Goal: Task Accomplishment & Management: Use online tool/utility

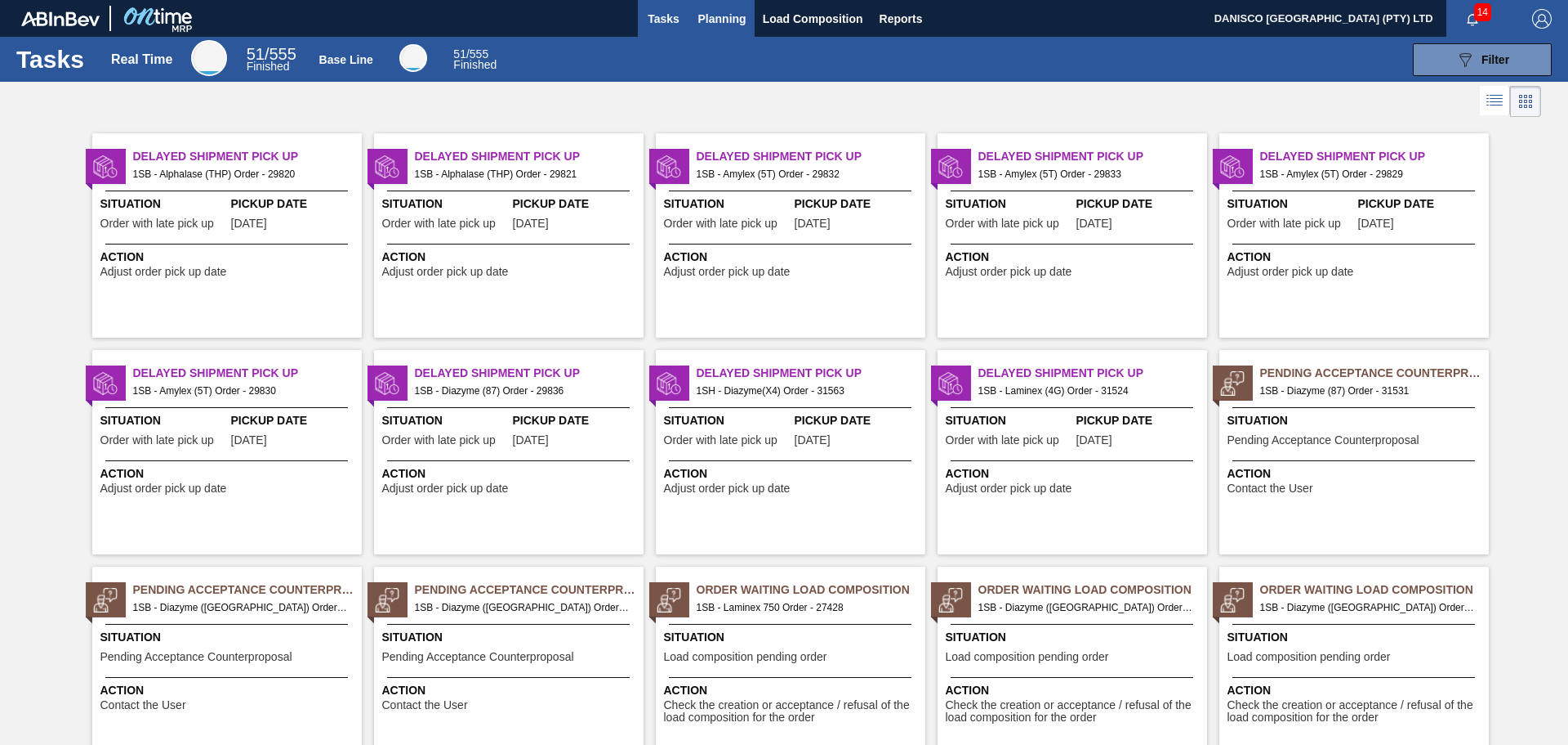
click at [736, 13] on span "Planning" at bounding box center [723, 19] width 49 height 19
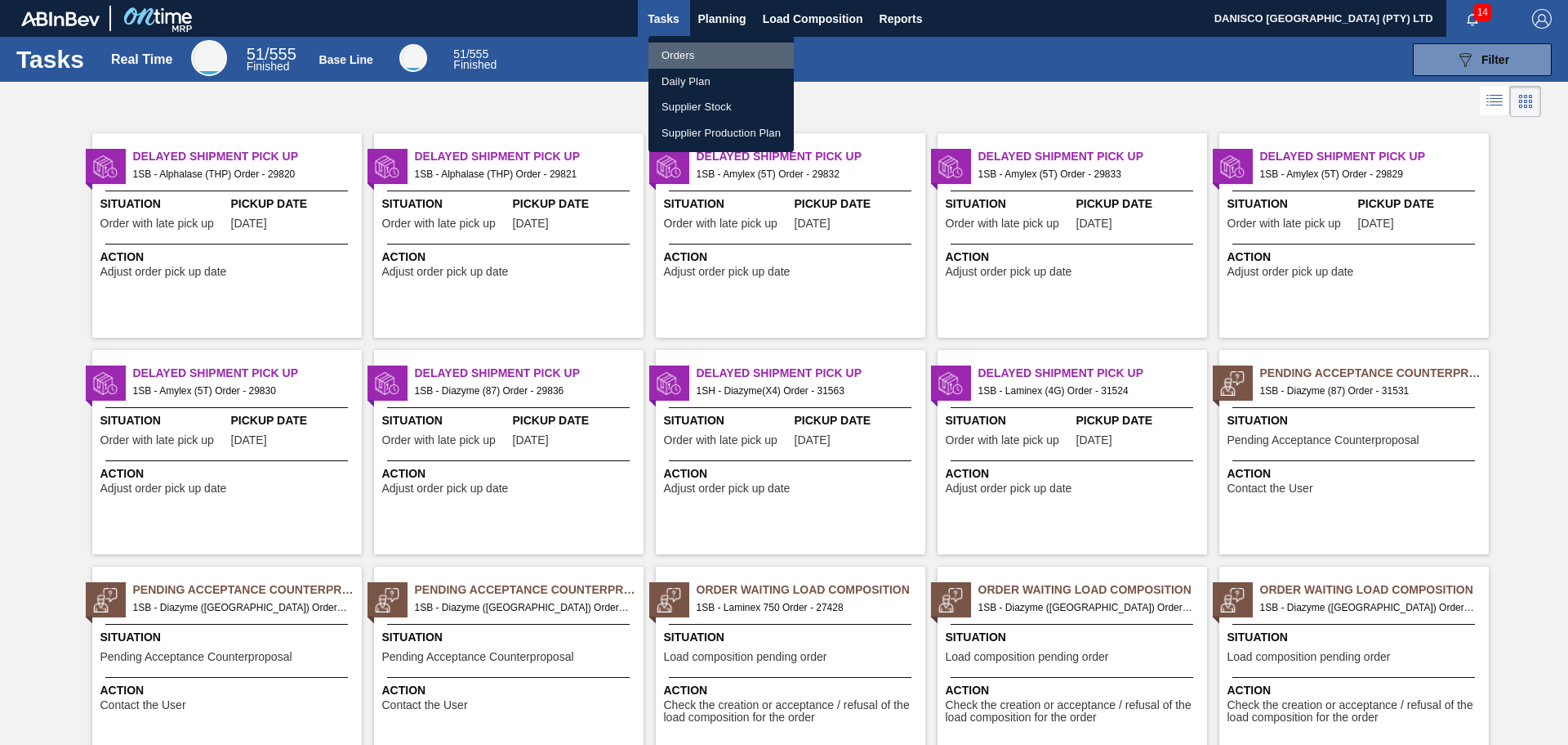
click at [690, 54] on li "Orders" at bounding box center [720, 56] width 145 height 26
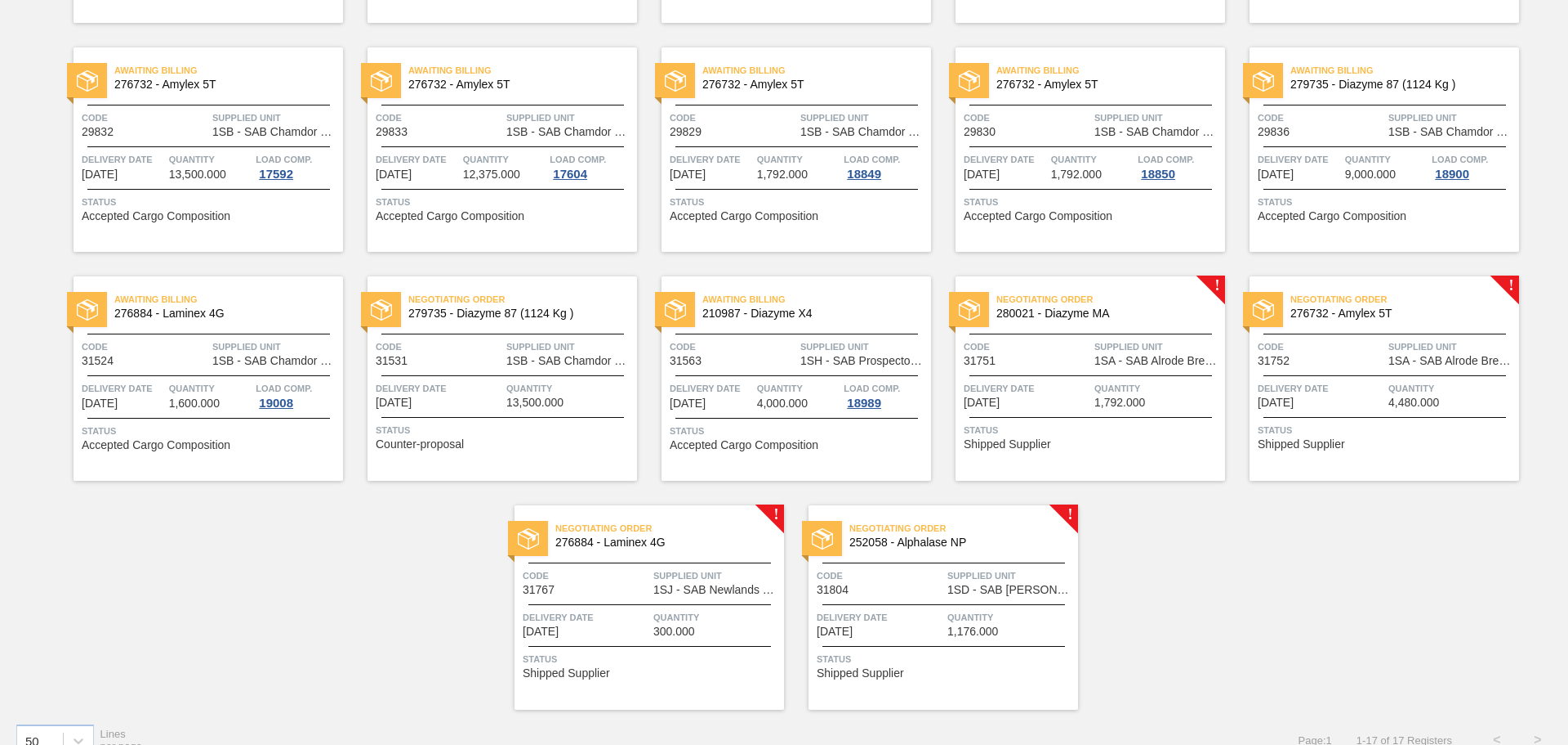
scroll to position [353, 0]
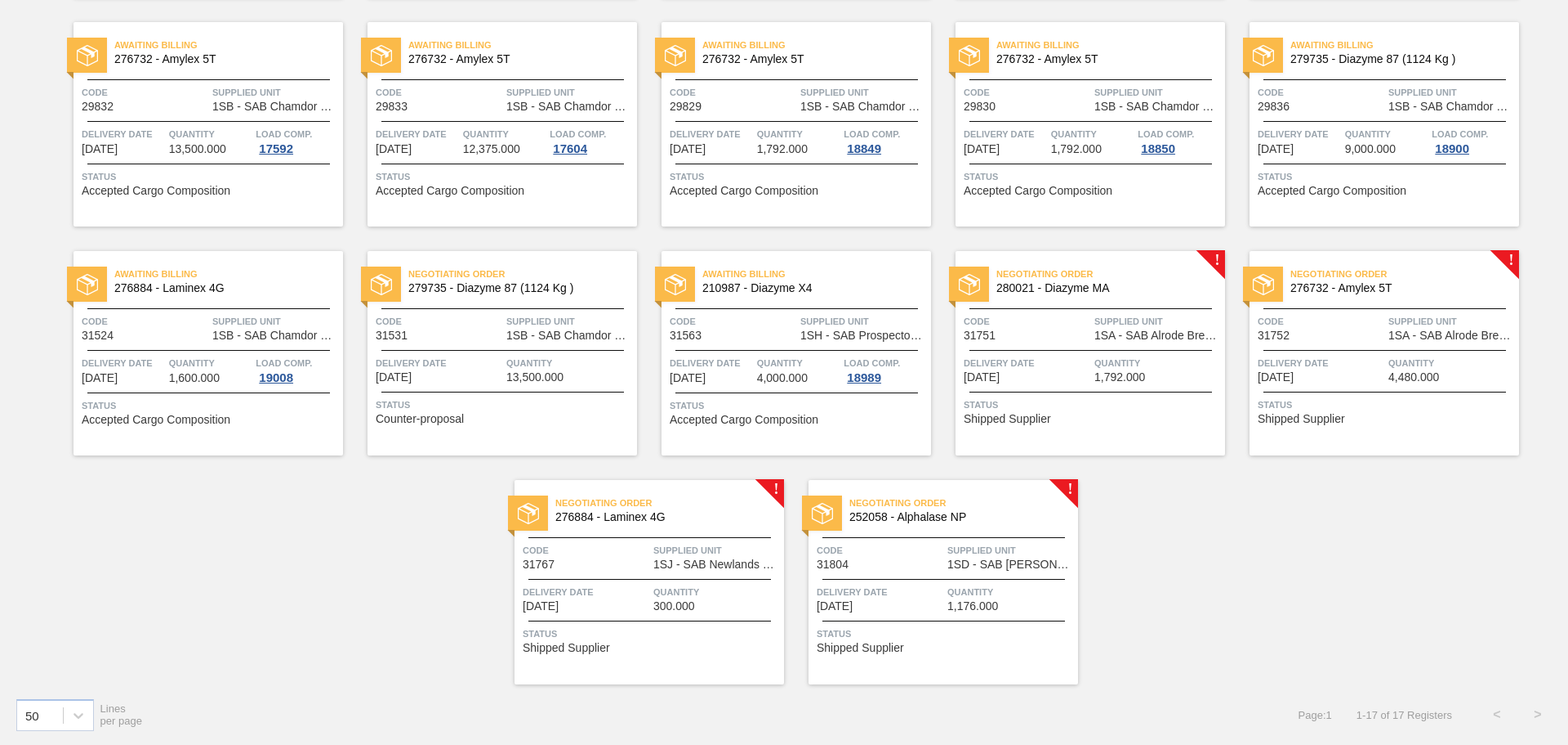
click at [1036, 368] on span "Delivery Date" at bounding box center [1027, 362] width 127 height 17
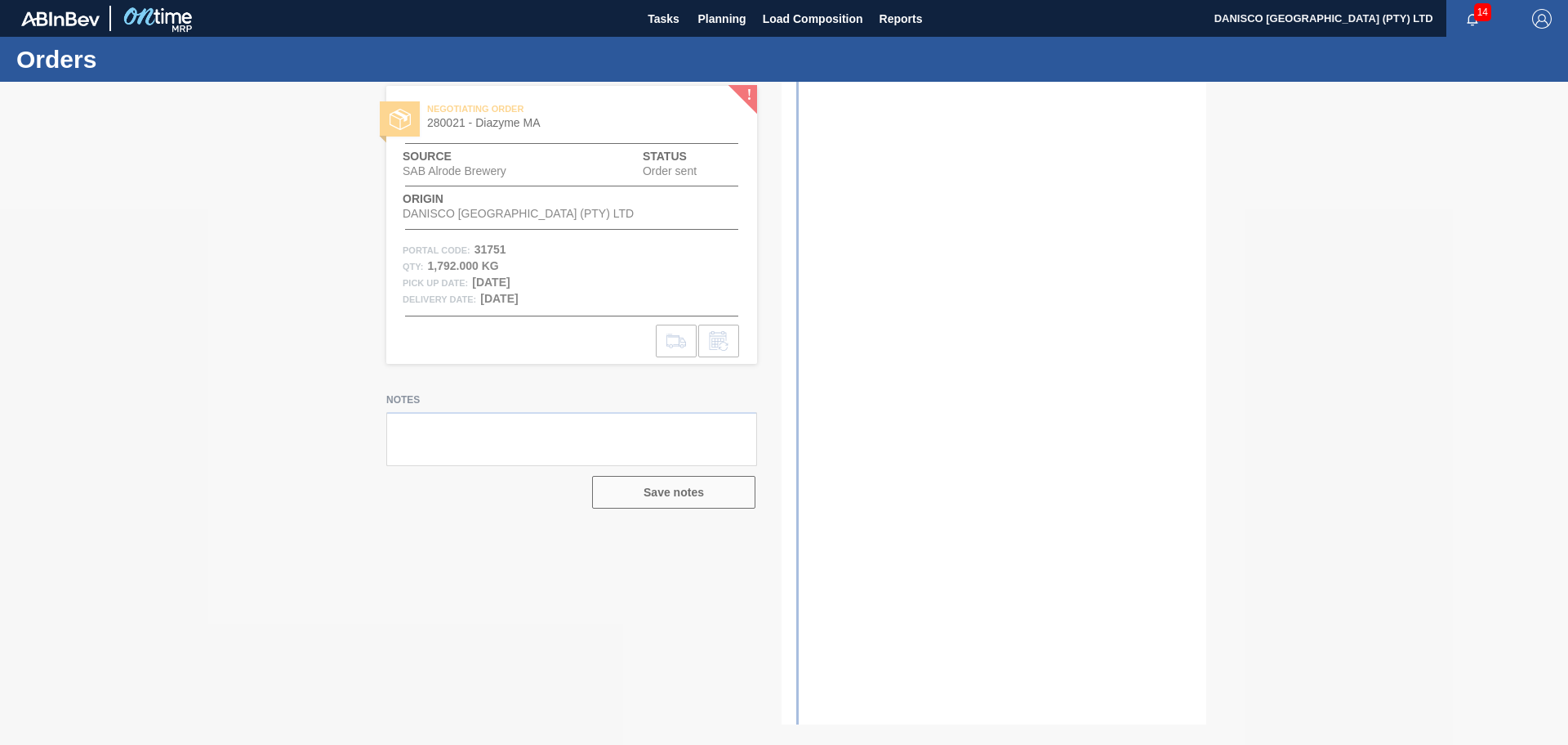
click at [163, 288] on div at bounding box center [784, 413] width 1568 height 663
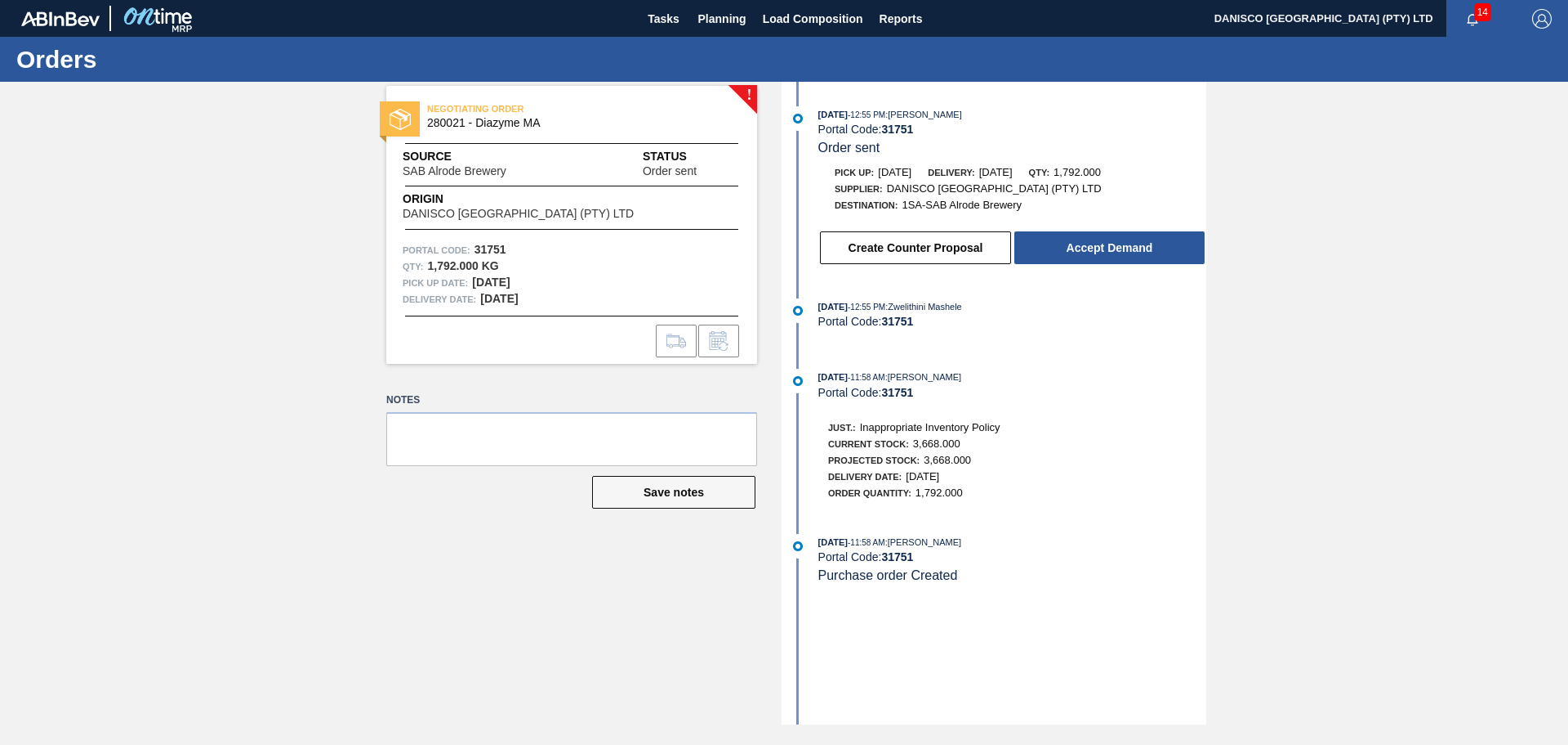
click at [1331, 428] on div "! NEGOTIATING ORDER 280021 - Diazyme MA Source SAB Alrode Brewery Status Order …" at bounding box center [784, 403] width 1568 height 643
click at [1319, 503] on div "! NEGOTIATING ORDER 280021 - Diazyme MA Source SAB Alrode Brewery Status Order …" at bounding box center [784, 403] width 1568 height 643
click at [1346, 245] on div "! NEGOTIATING ORDER 280021 - Diazyme MA Source SAB Alrode Brewery Status Order …" at bounding box center [784, 403] width 1568 height 643
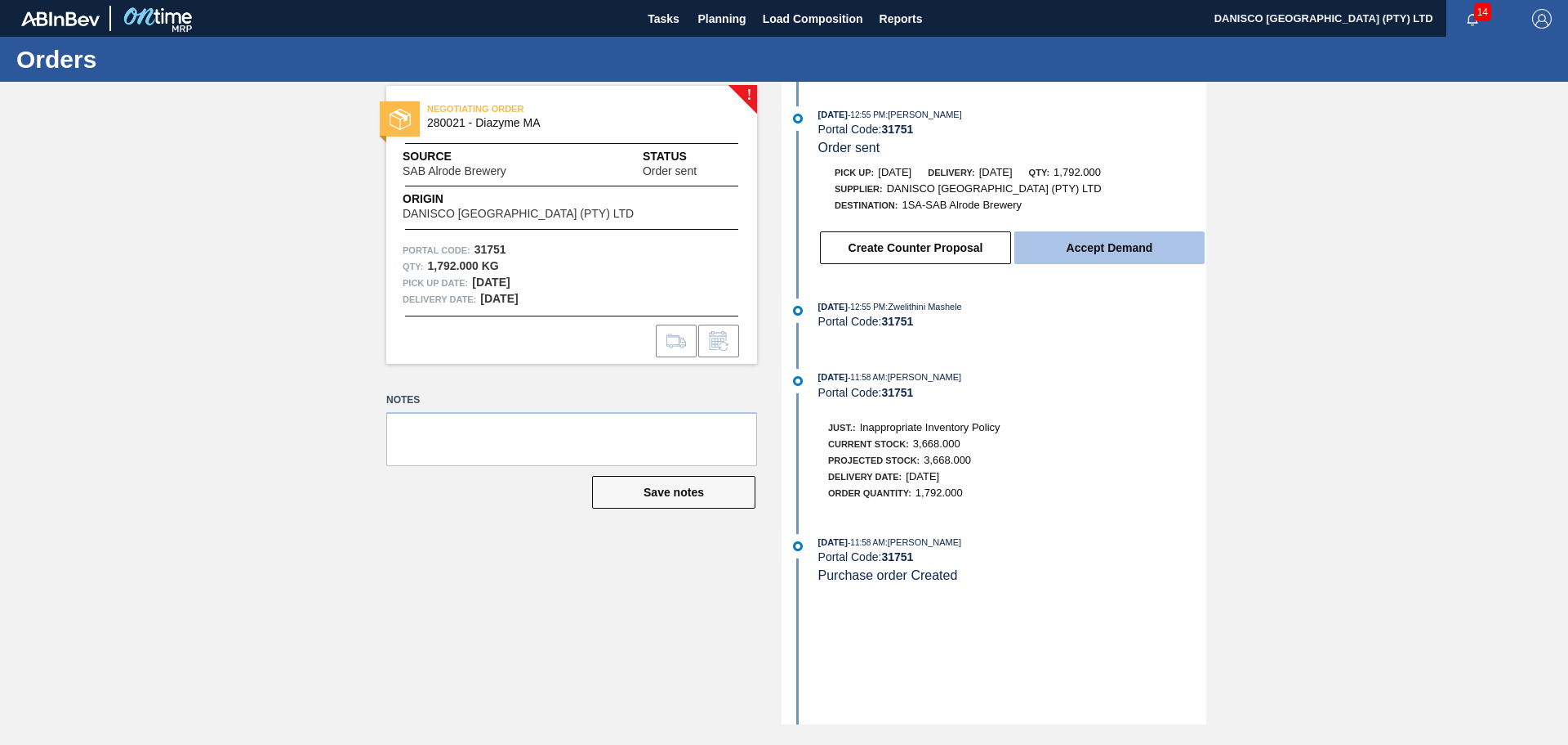
click at [1105, 252] on button "Accept Demand" at bounding box center [1110, 248] width 191 height 33
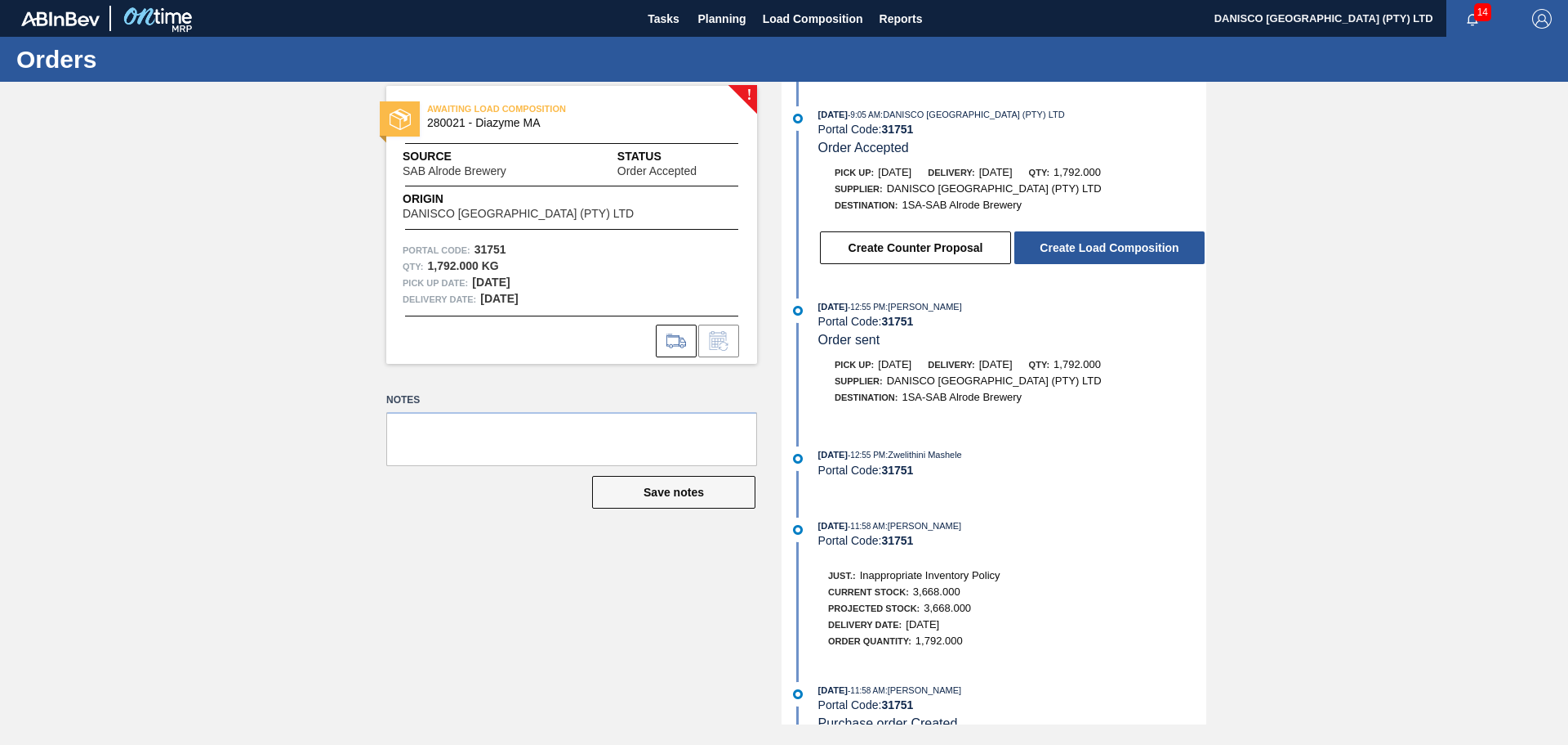
click at [305, 452] on div "! AWAITING LOAD COMPOSITION 280021 - Diazyme MA Source SAB Alrode Brewery Statu…" at bounding box center [784, 403] width 1568 height 643
click at [1357, 402] on div "! AWAITING LOAD COMPOSITION 280021 - Diazyme MA Source SAB Alrode Brewery Statu…" at bounding box center [784, 403] width 1568 height 643
click at [1131, 249] on button "Create Load Composition" at bounding box center [1110, 248] width 191 height 33
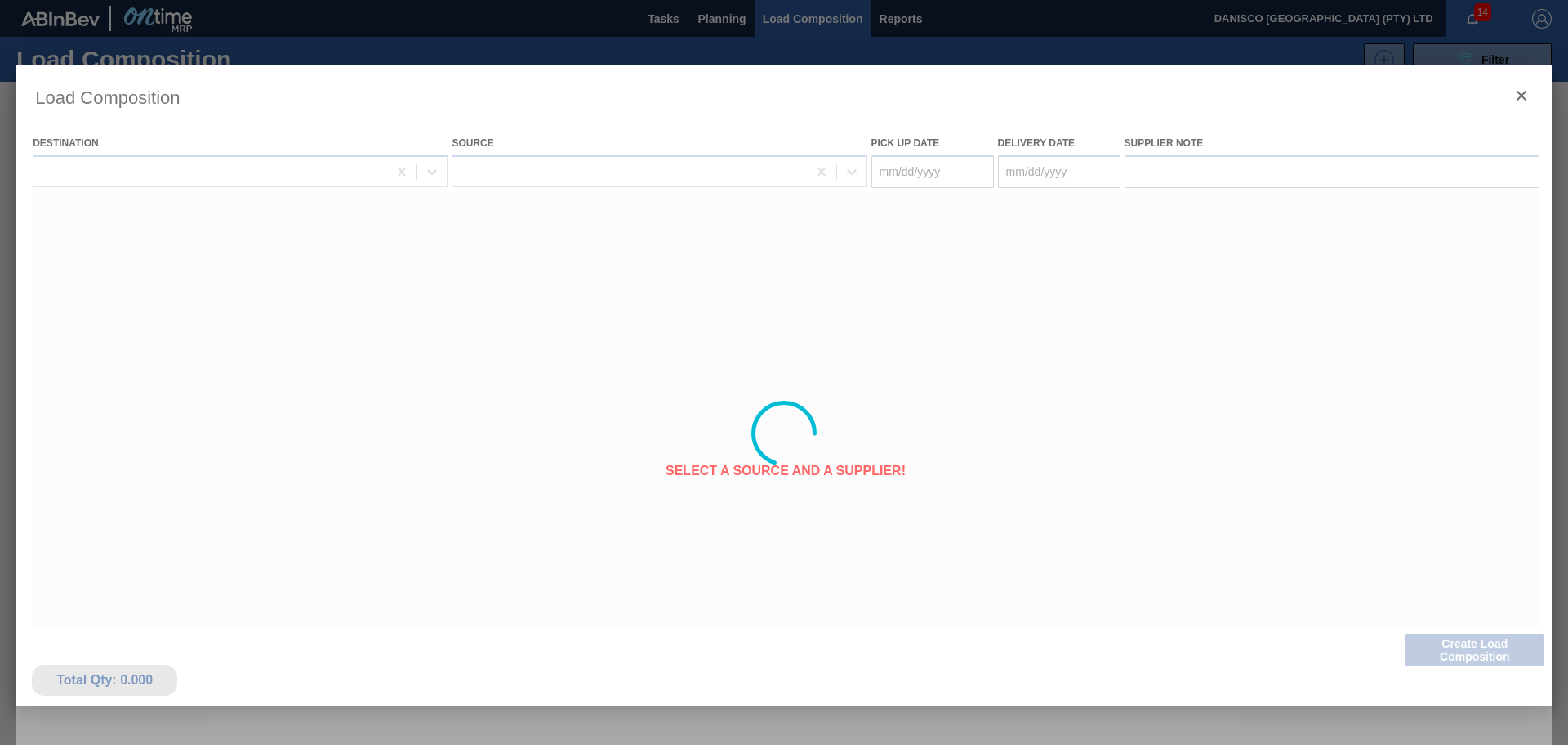
type Date "[DATE]"
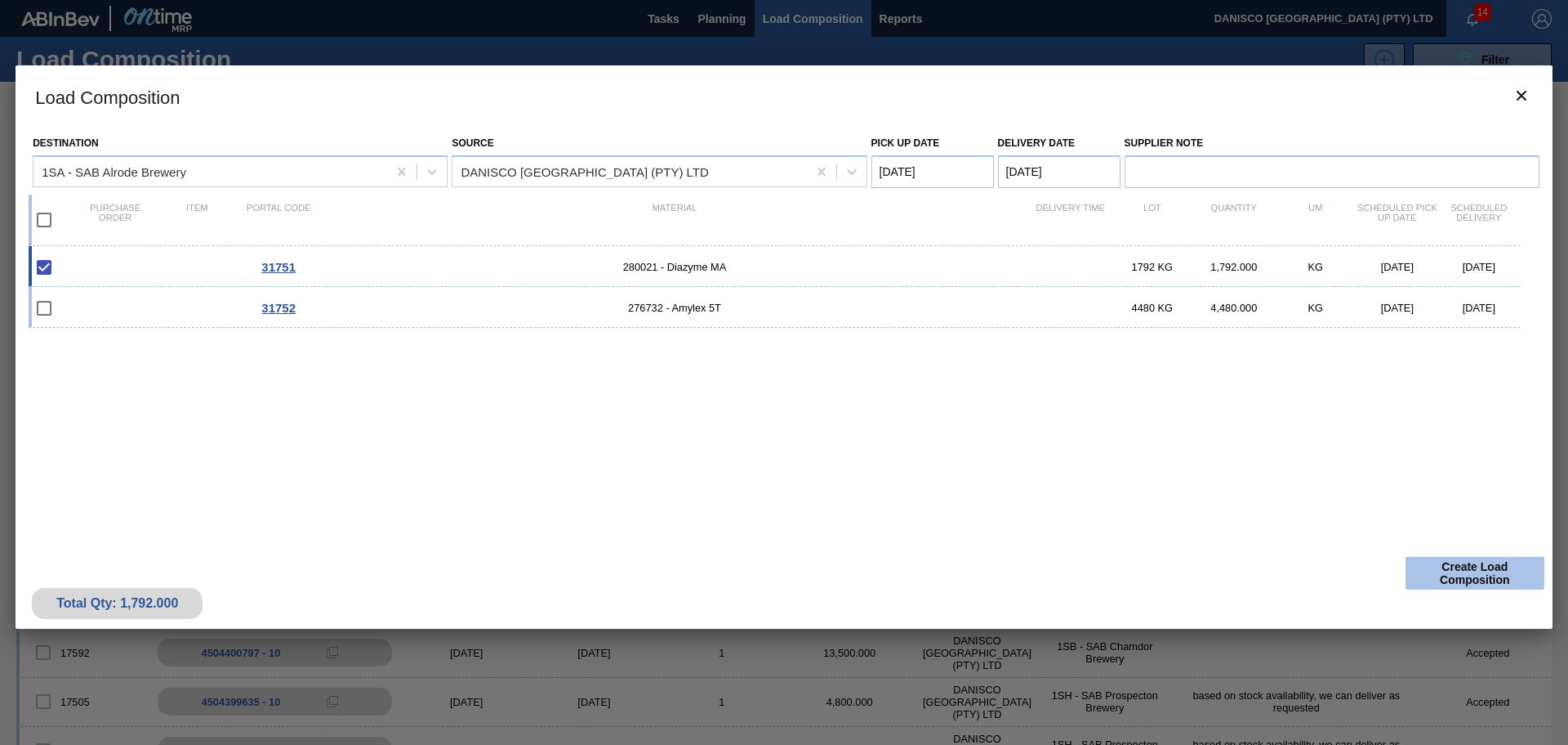
click at [1463, 569] on button "Create Load Composition" at bounding box center [1475, 574] width 139 height 33
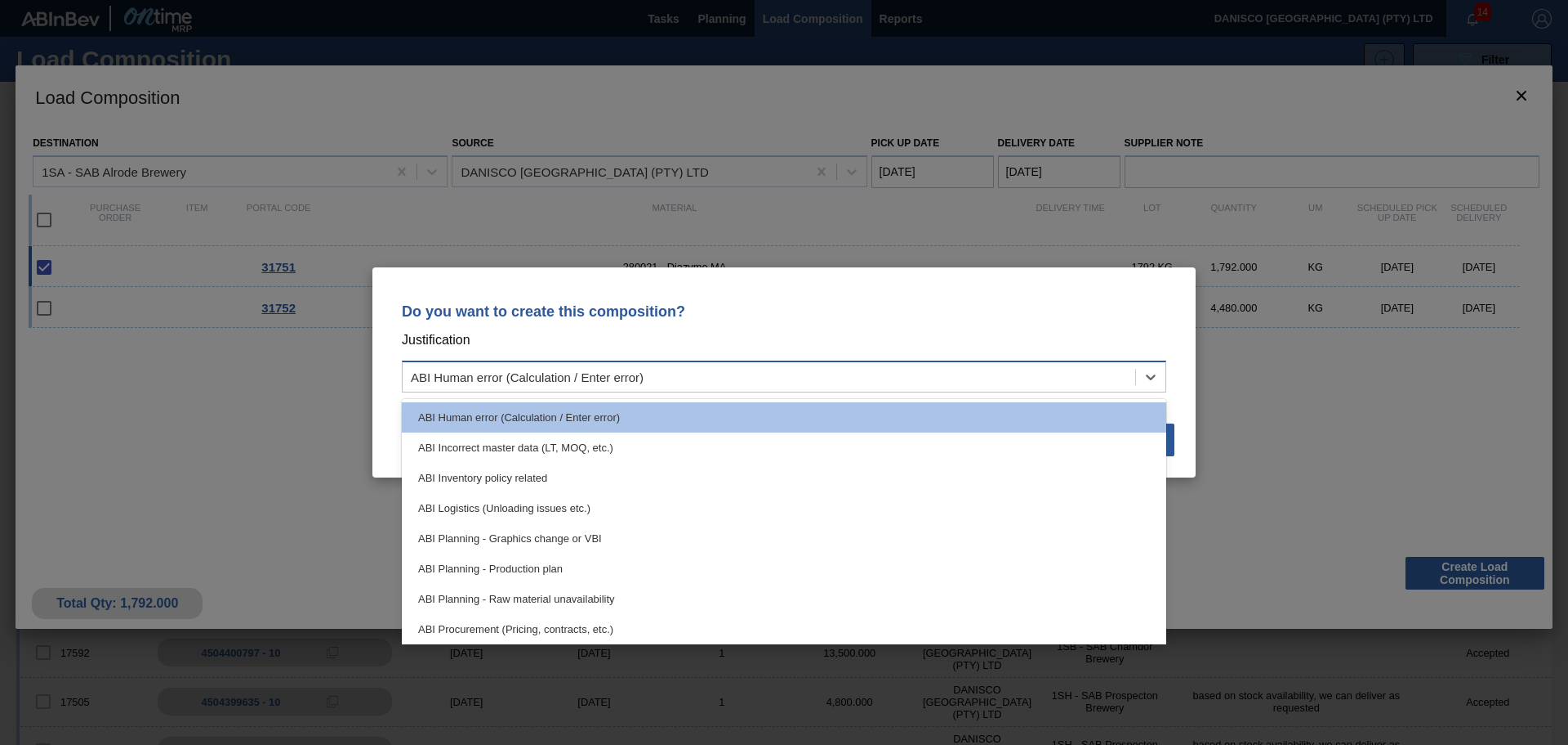
click at [584, 375] on div "ABI Human error (Calculation / Enter error)" at bounding box center [527, 377] width 233 height 14
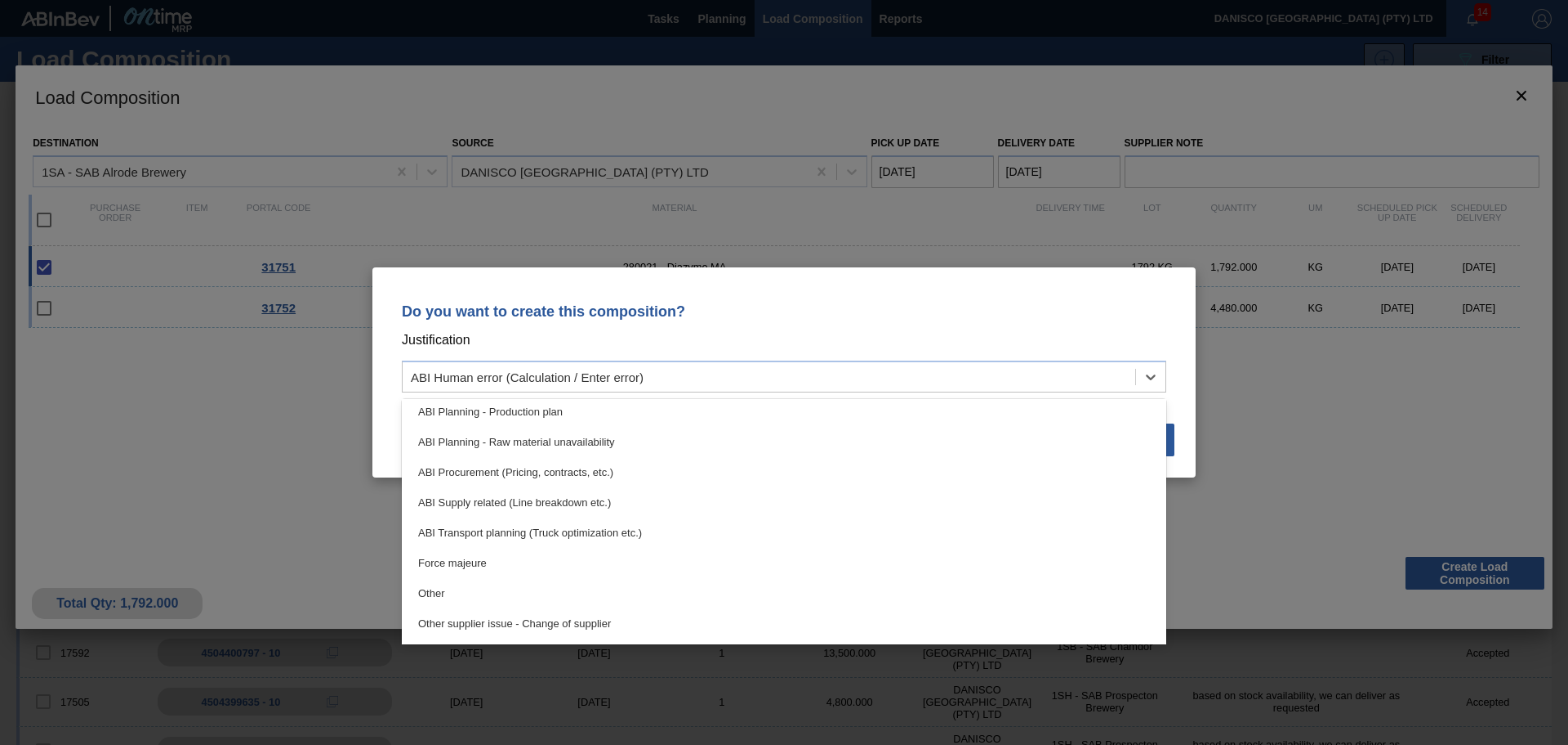
scroll to position [164, 0]
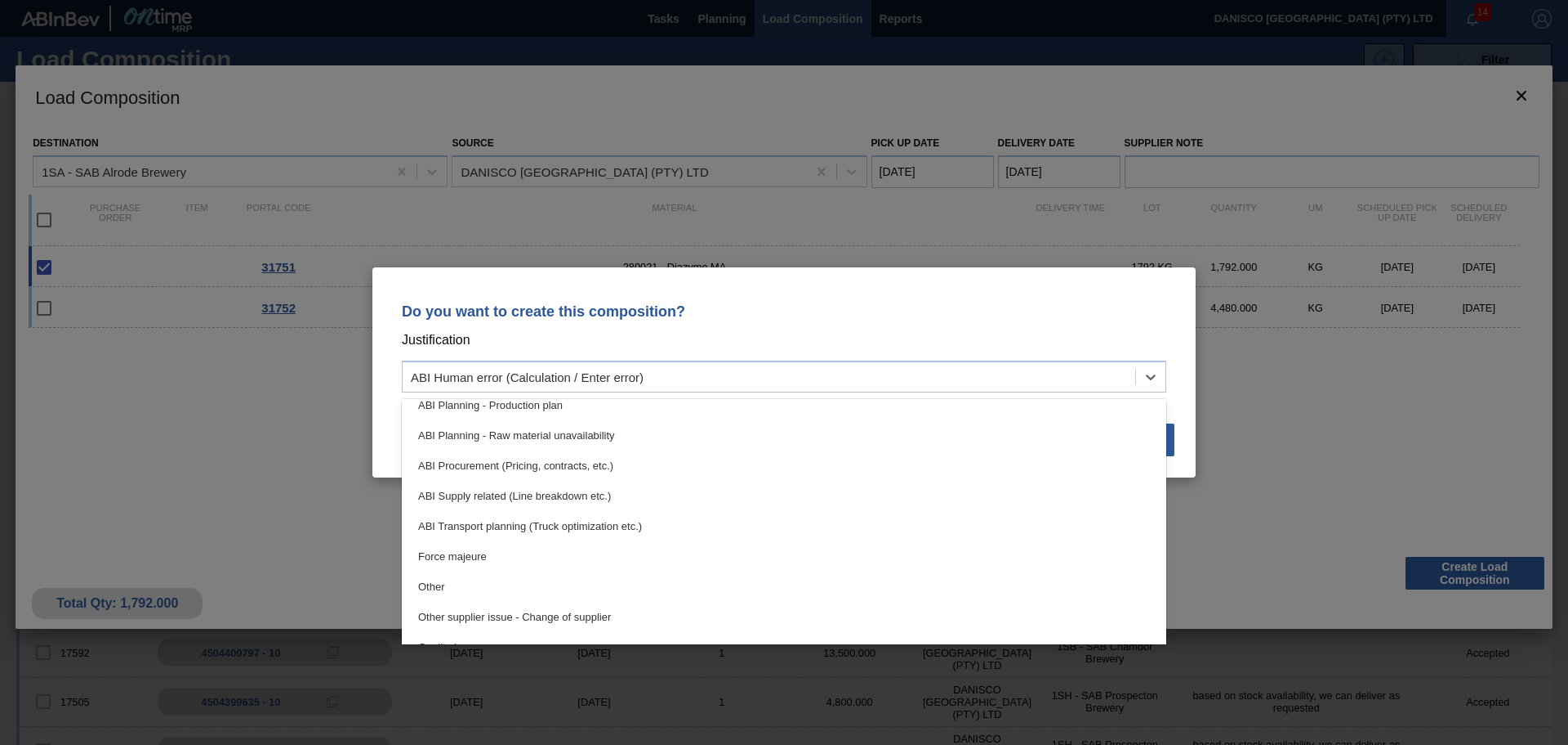
drag, startPoint x: 503, startPoint y: 580, endPoint x: 509, endPoint y: 559, distance: 21.8
click at [503, 580] on div "Other" at bounding box center [784, 586] width 765 height 30
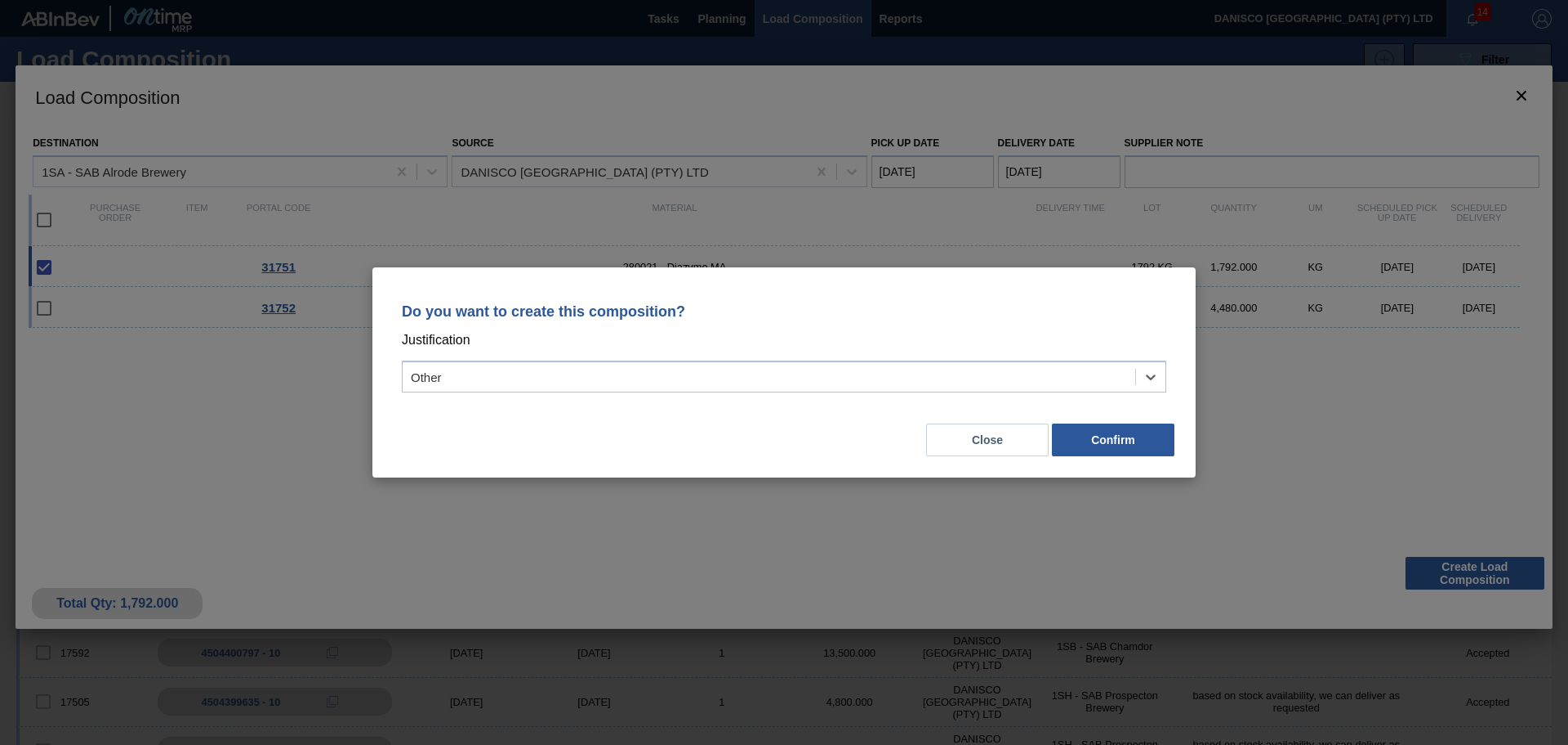
click at [606, 441] on div "Close Confirm" at bounding box center [784, 429] width 784 height 56
click at [1093, 432] on button "Confirm" at bounding box center [1113, 440] width 123 height 33
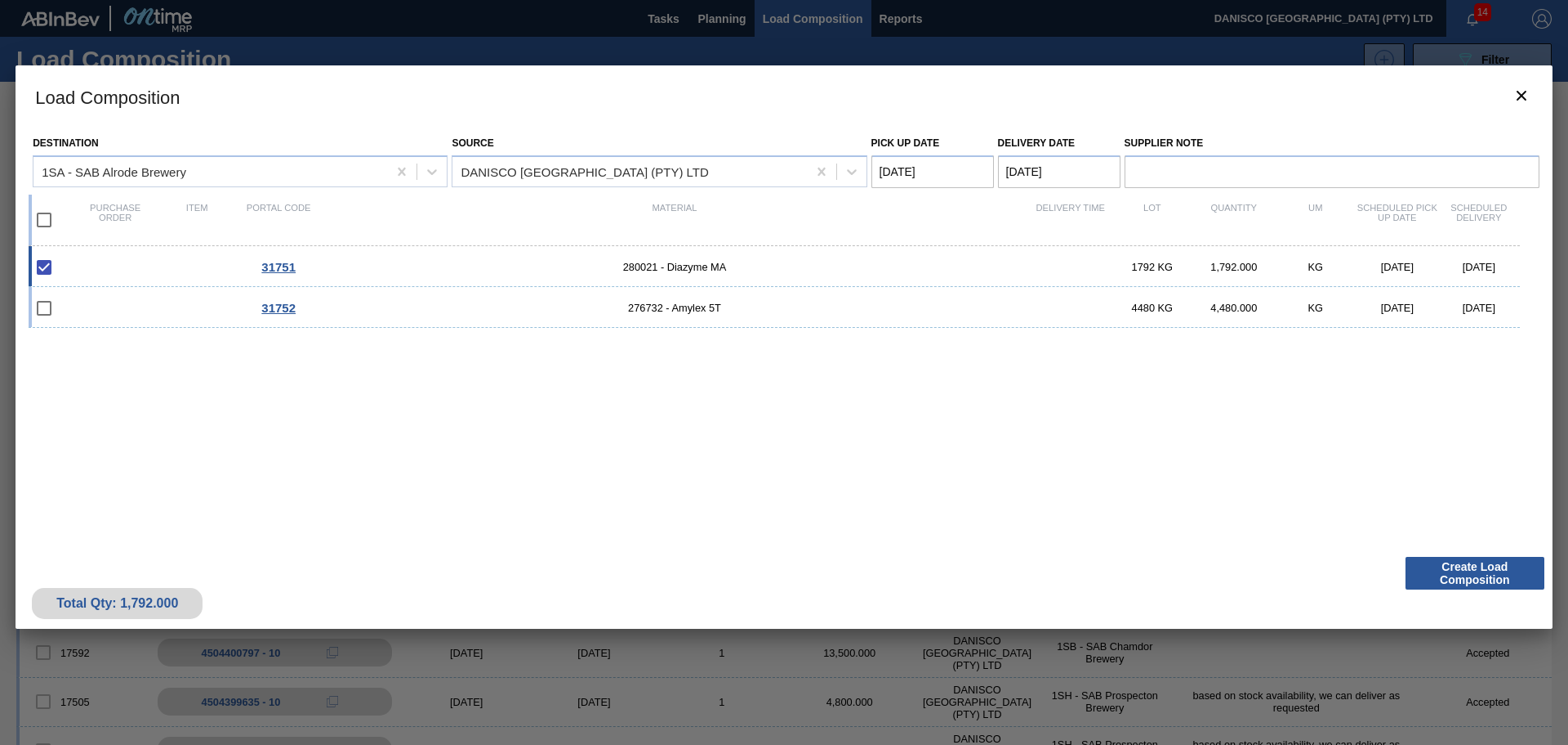
click at [1093, 432] on div "31751 280021 - Diazyme MA 1792 KG 1,792.000 KG [DATE] [DATE] 31752 276732 - Amy…" at bounding box center [781, 388] width 1505 height 282
click at [1497, 560] on button "Create Load Composition" at bounding box center [1475, 574] width 139 height 33
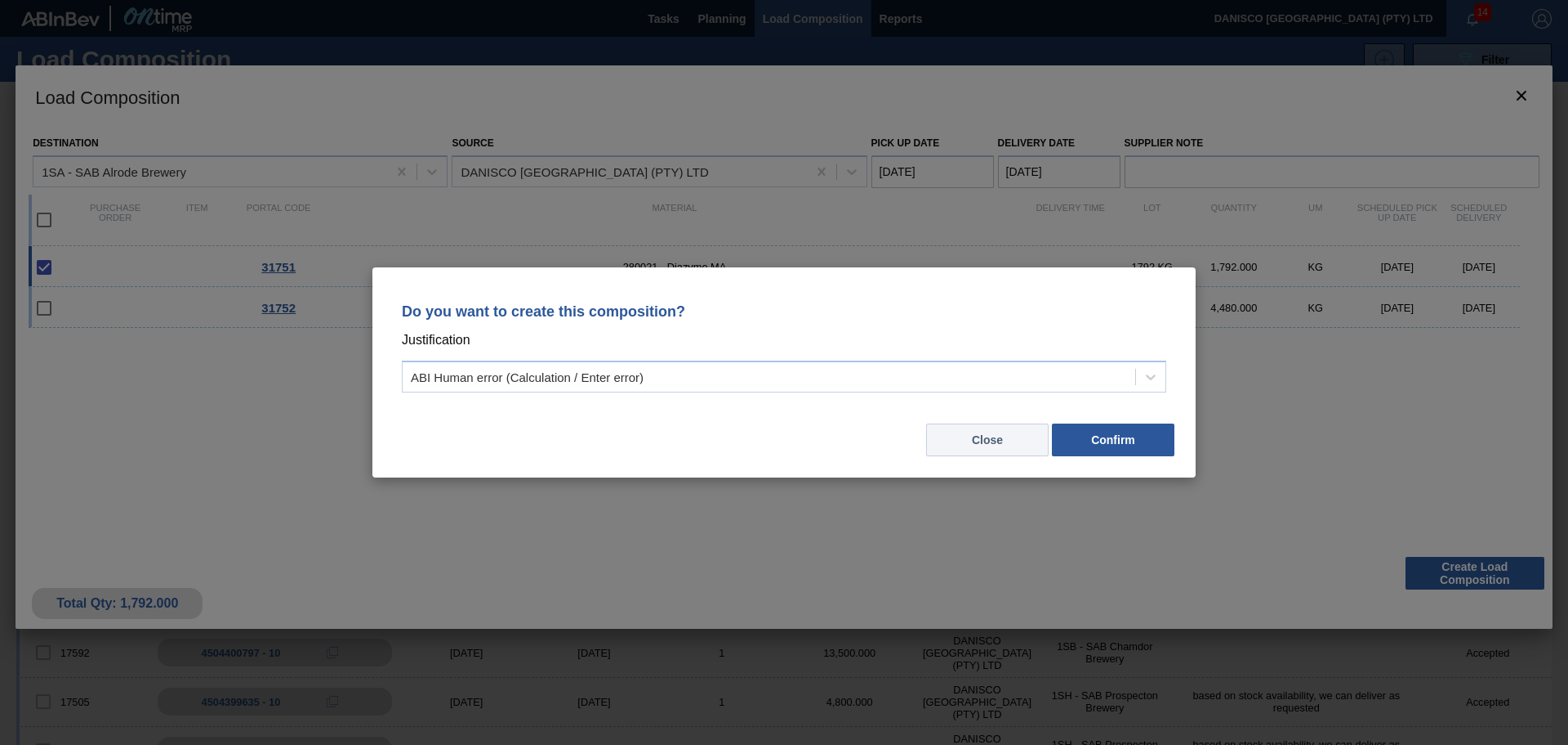
click at [990, 430] on button "Close" at bounding box center [988, 440] width 123 height 33
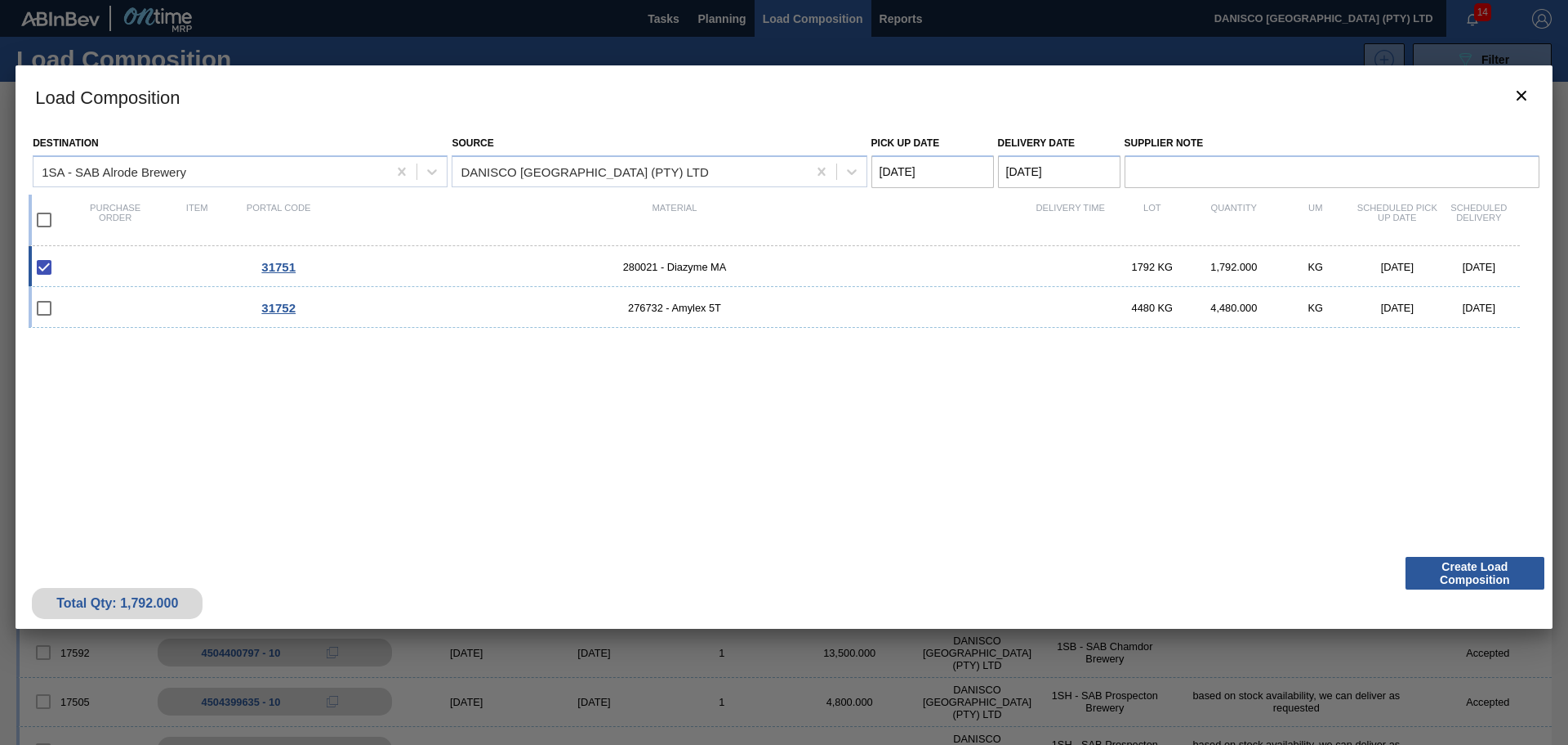
click at [963, 162] on Date "[DATE]" at bounding box center [933, 171] width 123 height 33
click at [1078, 166] on Date "[DATE]" at bounding box center [1060, 171] width 123 height 33
click at [1129, 313] on div "18" at bounding box center [1123, 316] width 22 height 22
type Date "[DATE]"
click at [945, 161] on Date "[DATE]" at bounding box center [933, 171] width 123 height 33
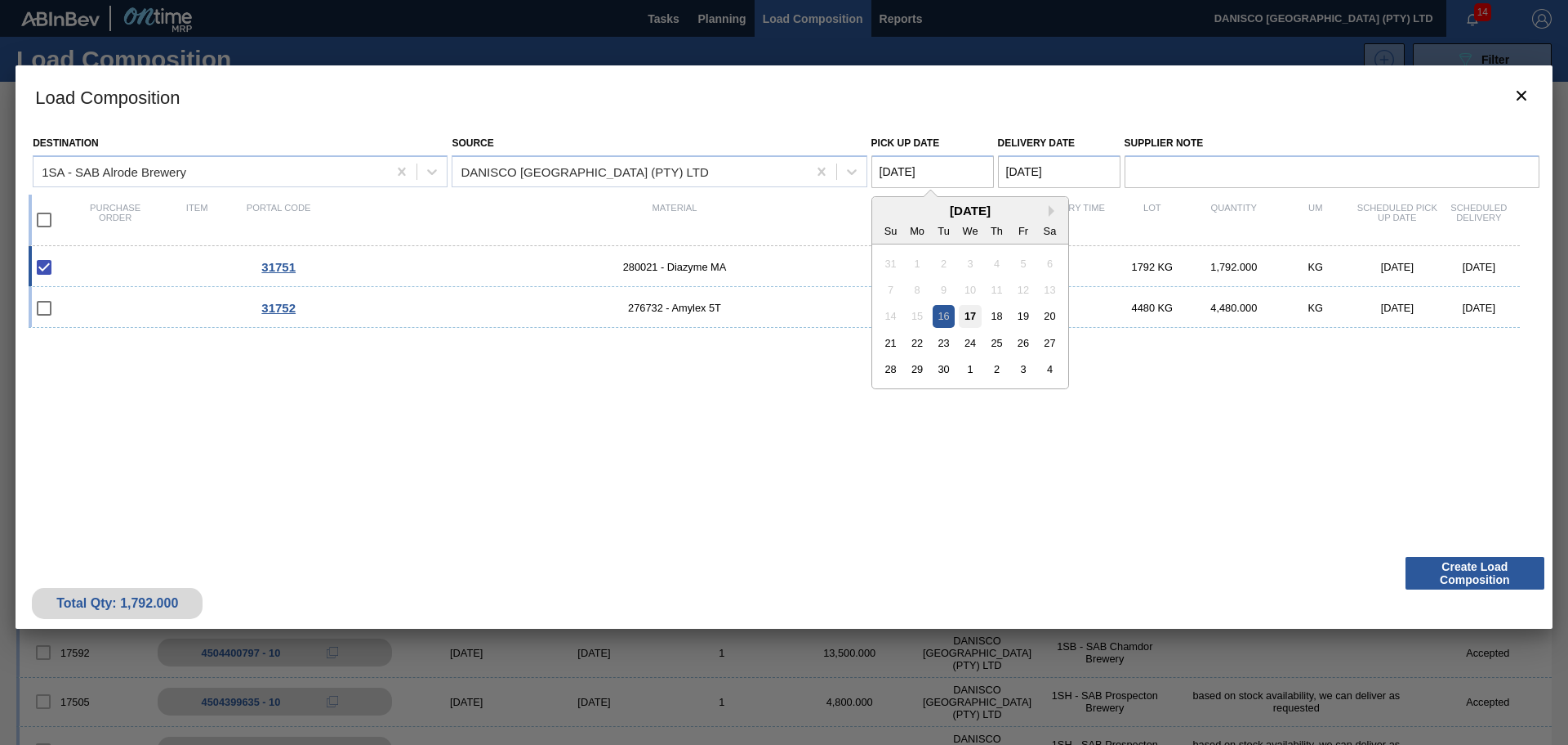
click at [974, 317] on div "17" at bounding box center [969, 316] width 22 height 22
type Date "[DATE]"
click at [980, 470] on div "31751 280021 - Diazyme MA 1792 KG 1,792.000 KG [DATE] [DATE] 31752 276732 - Amy…" at bounding box center [781, 388] width 1505 height 282
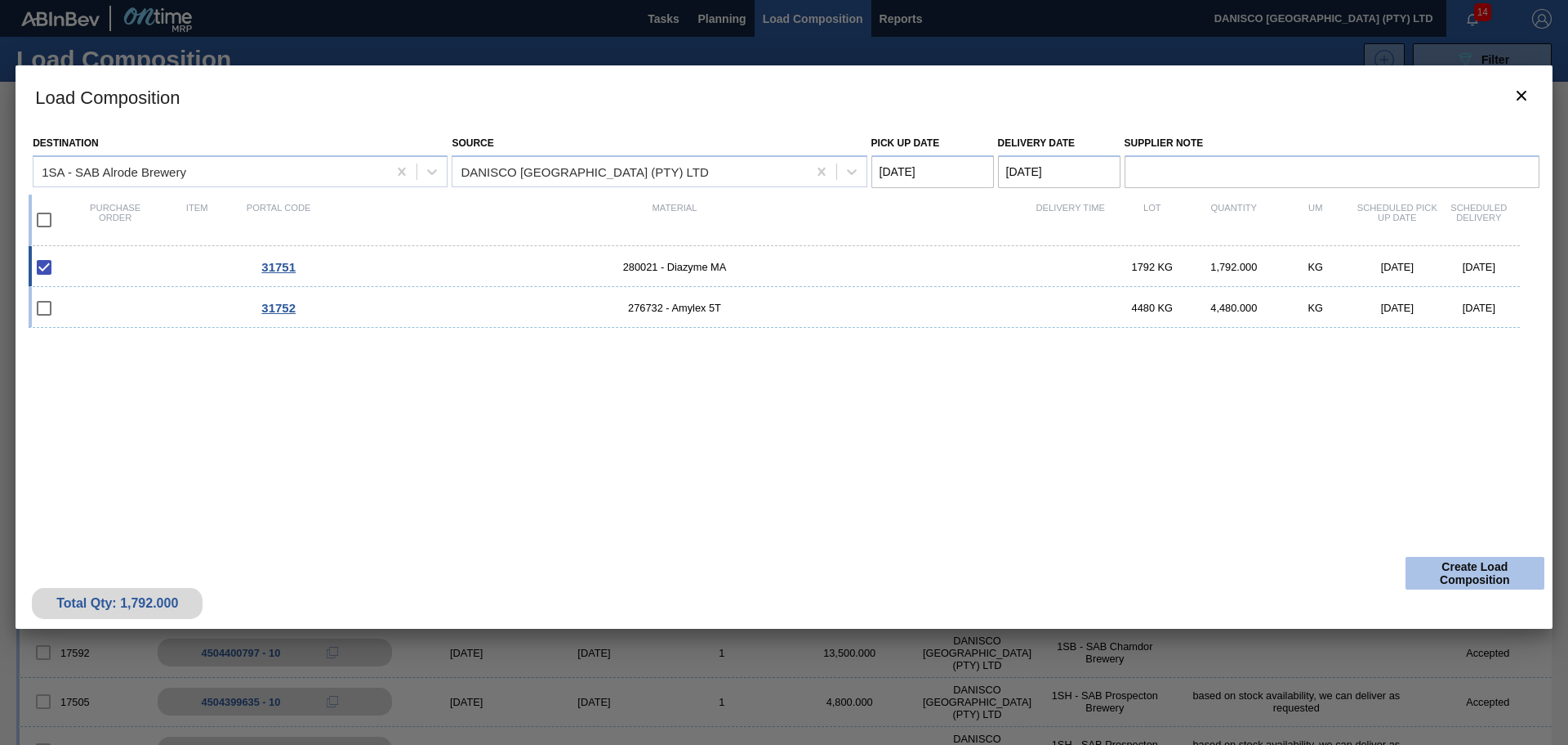
click at [1477, 567] on button "Create Load Composition" at bounding box center [1475, 574] width 139 height 33
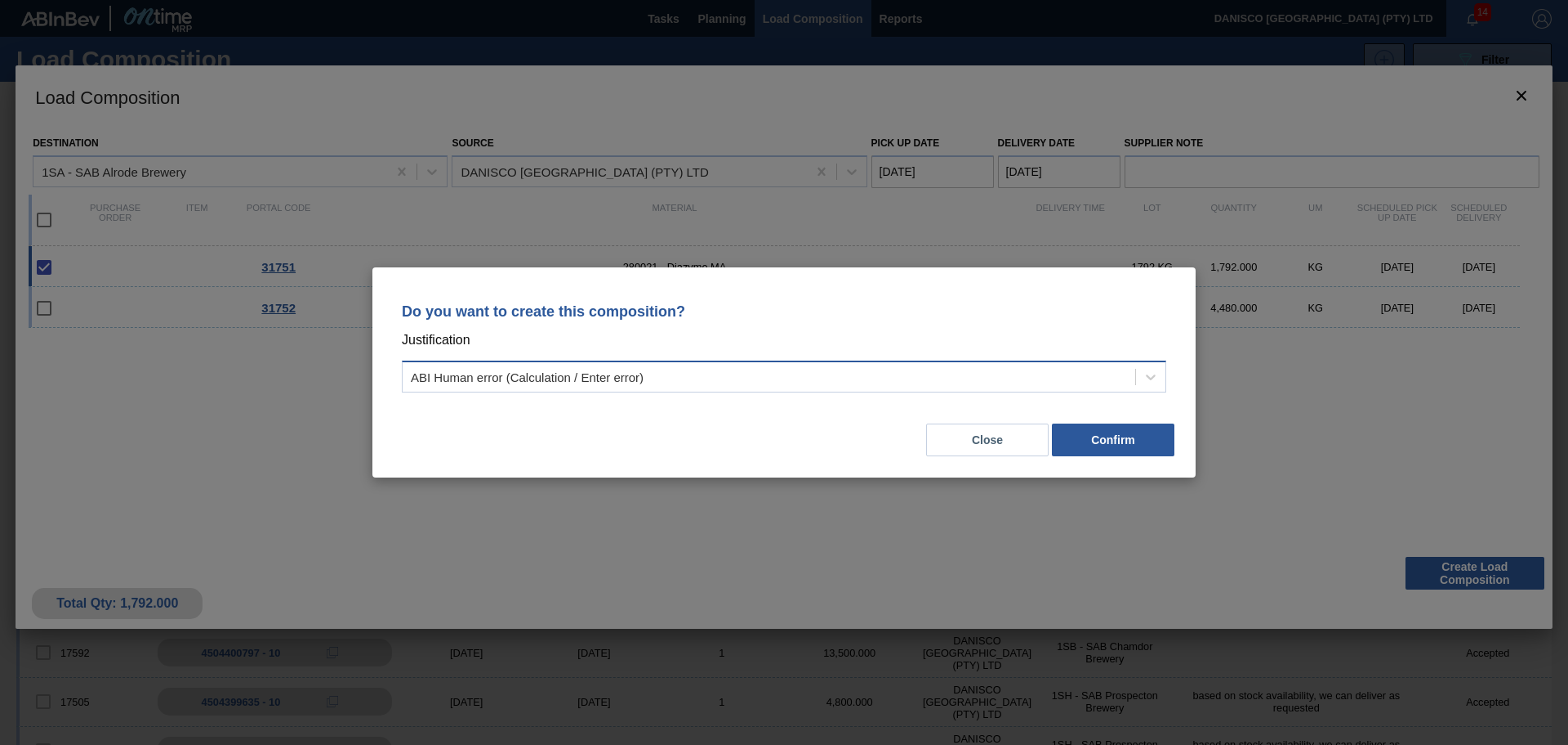
click at [685, 374] on div "ABI Human error (Calculation / Enter error)" at bounding box center [769, 377] width 733 height 23
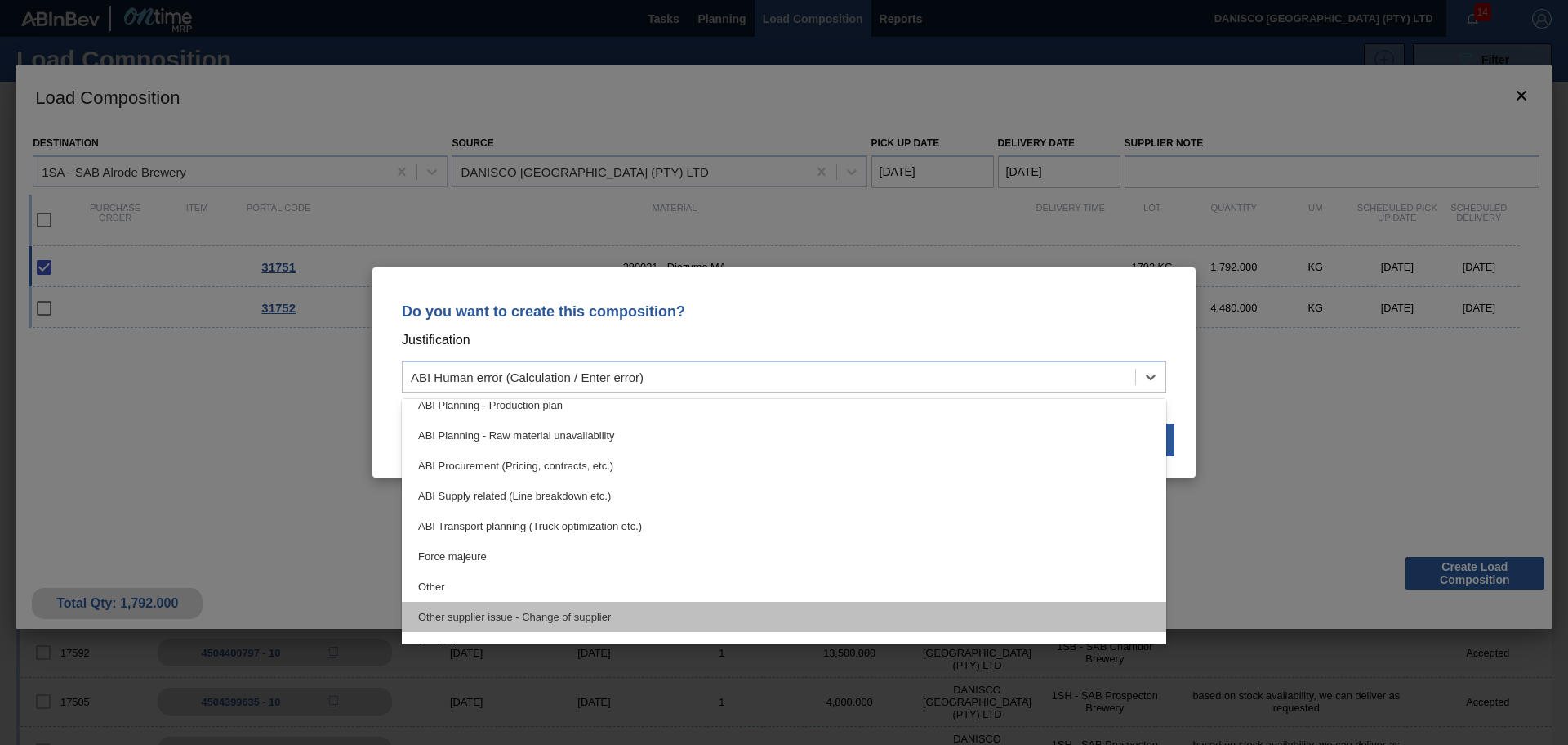
scroll to position [245, 0]
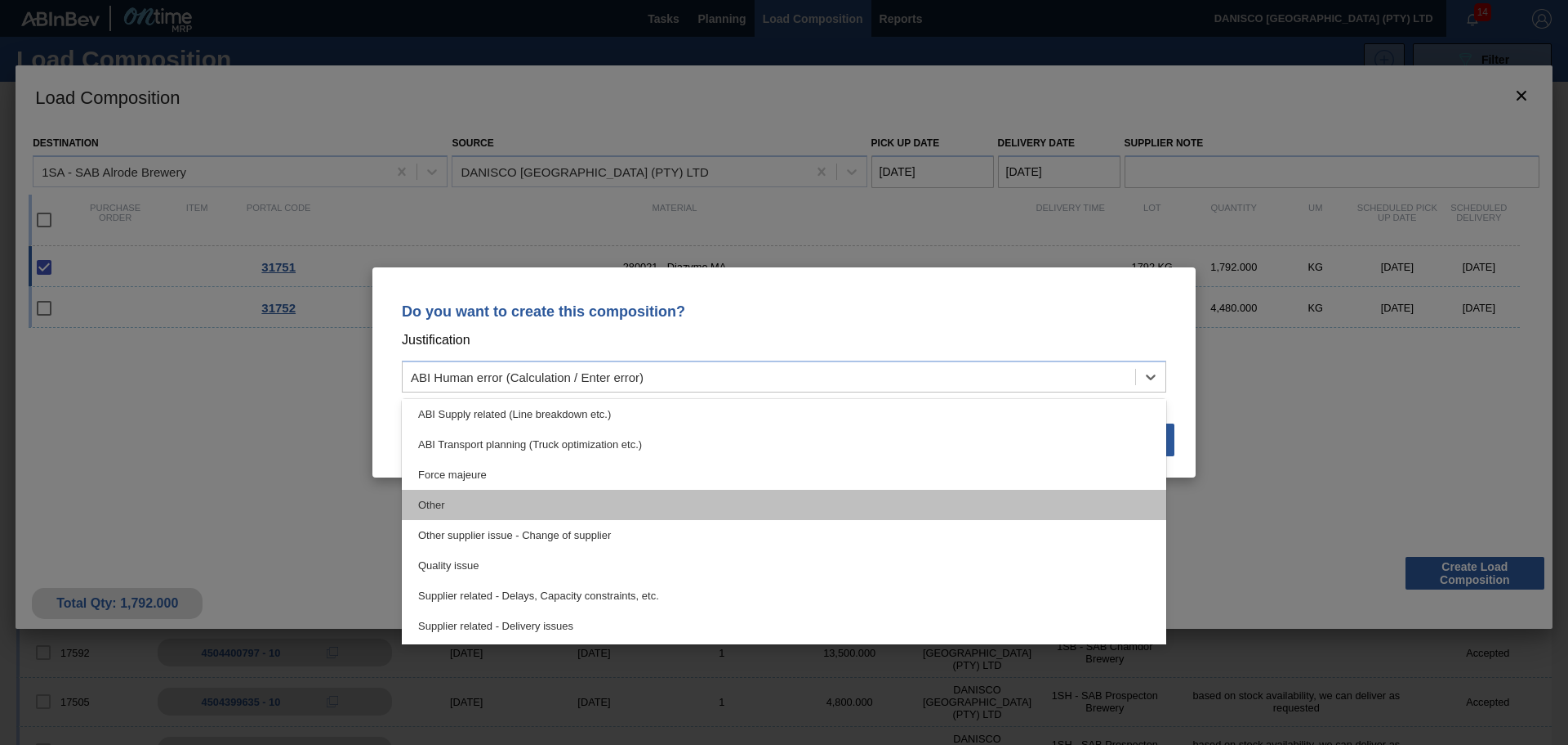
click at [500, 506] on div "Other" at bounding box center [784, 504] width 765 height 30
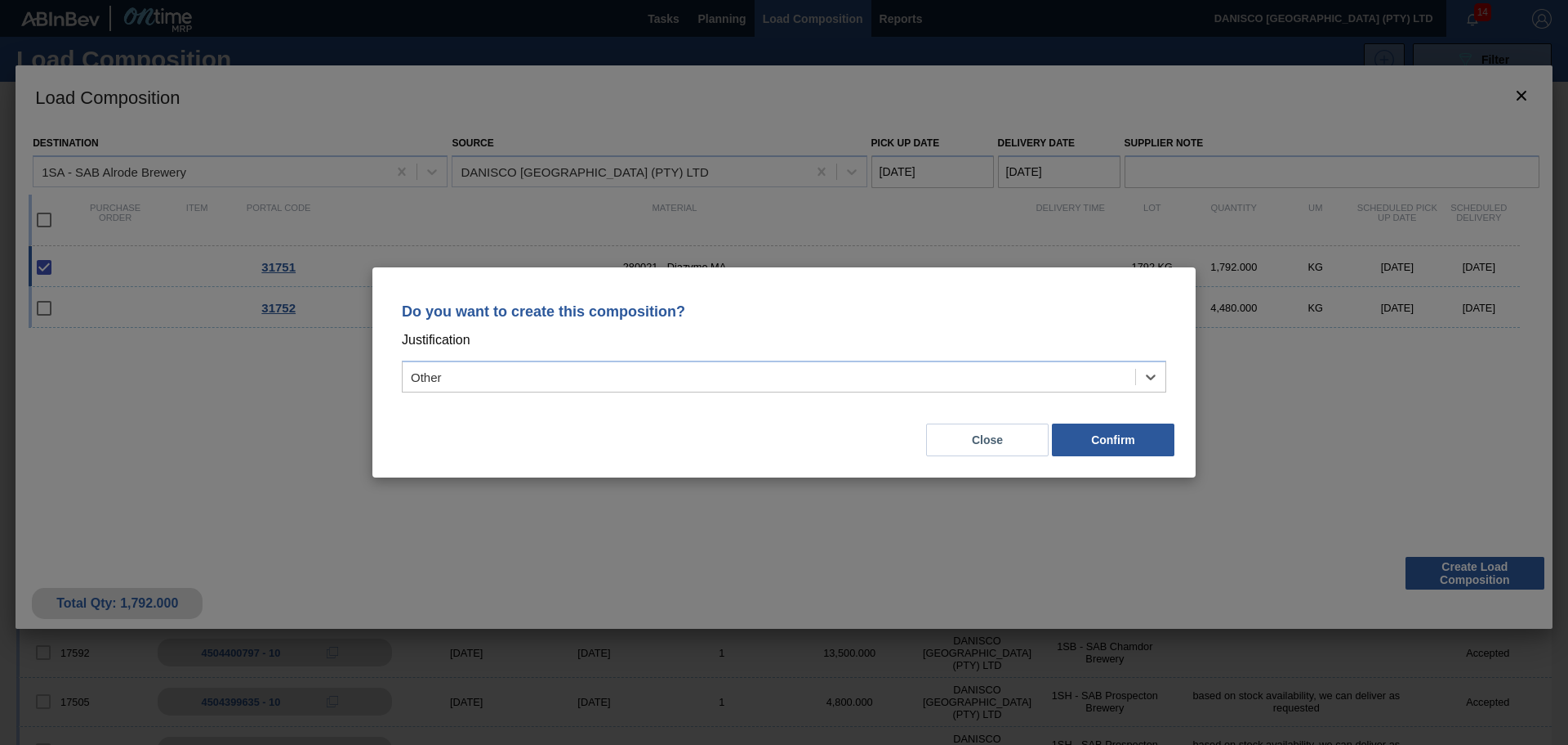
click at [643, 461] on div "Do you want to create this composition? Justification option Other, selected. S…" at bounding box center [784, 372] width 823 height 210
click at [1108, 435] on button "Confirm" at bounding box center [1113, 440] width 123 height 33
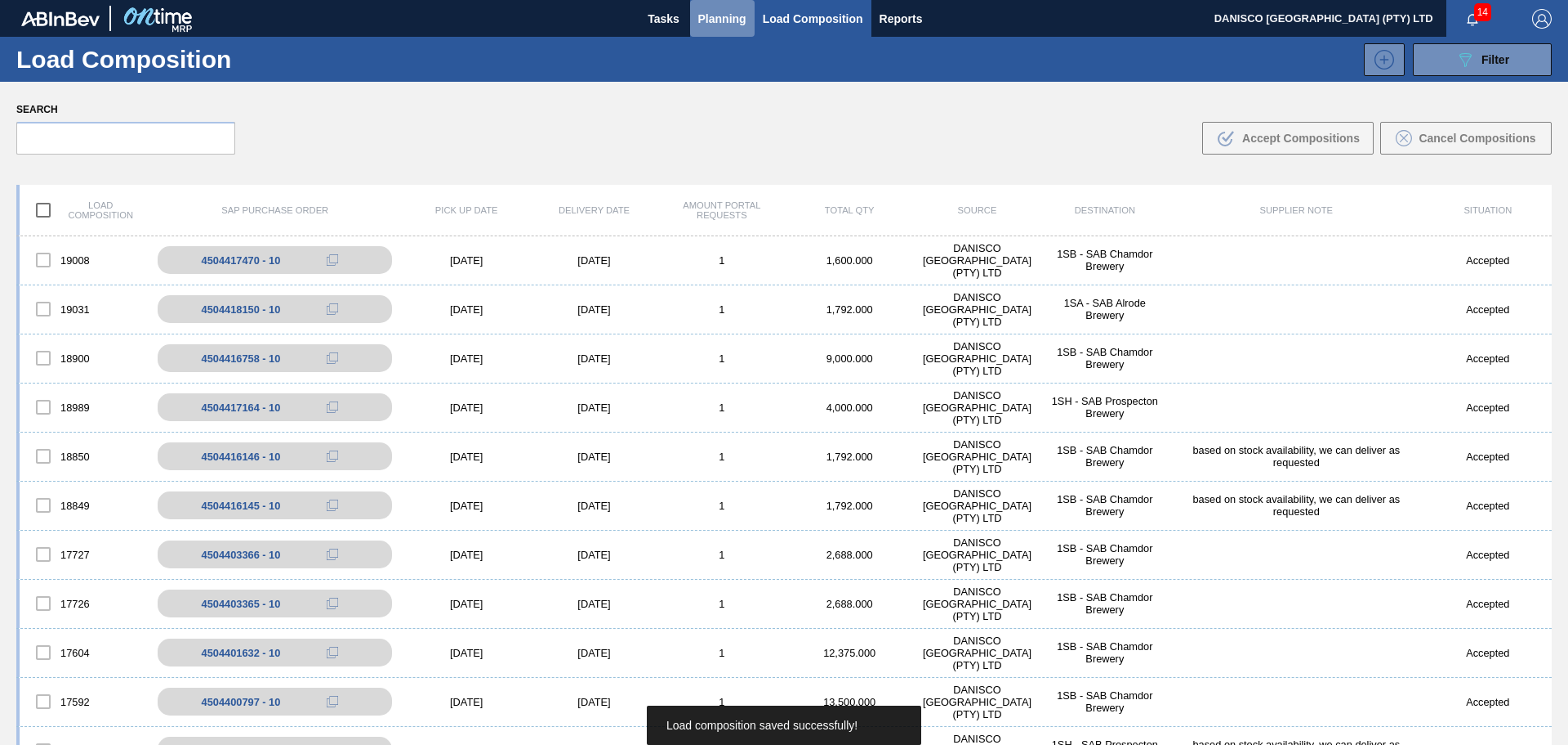
click at [719, 14] on span "Planning" at bounding box center [723, 19] width 49 height 19
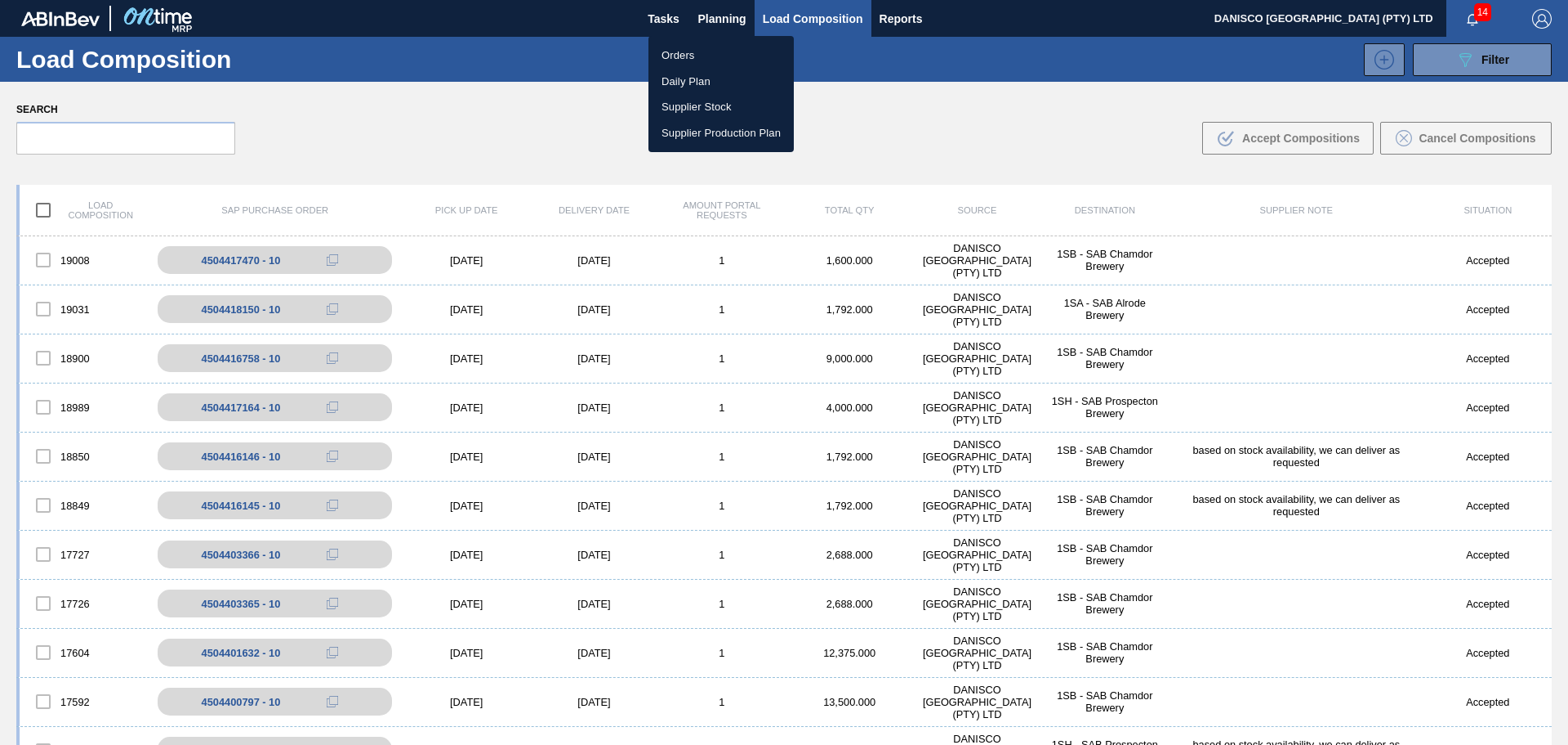
click at [684, 55] on li "Orders" at bounding box center [720, 56] width 145 height 26
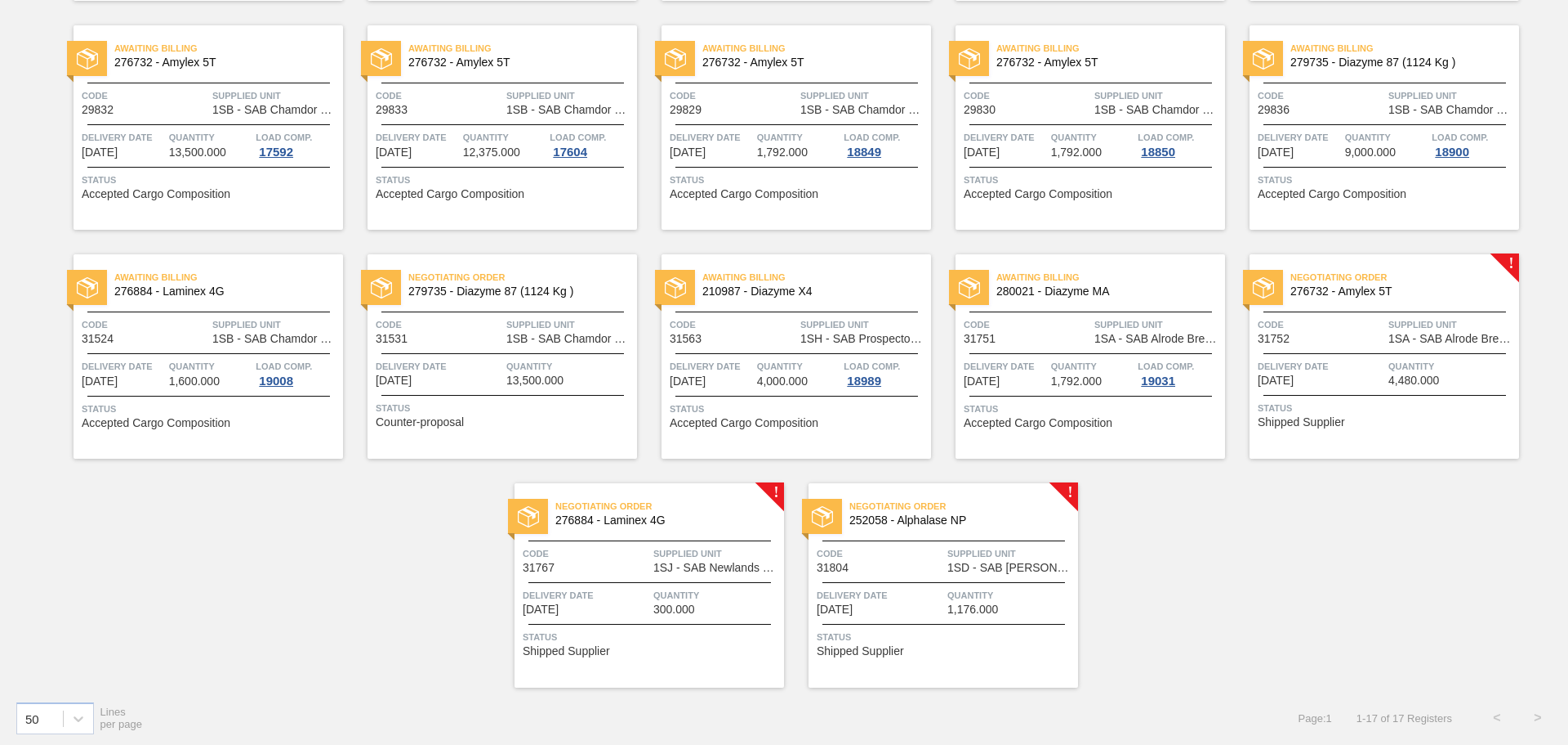
scroll to position [353, 0]
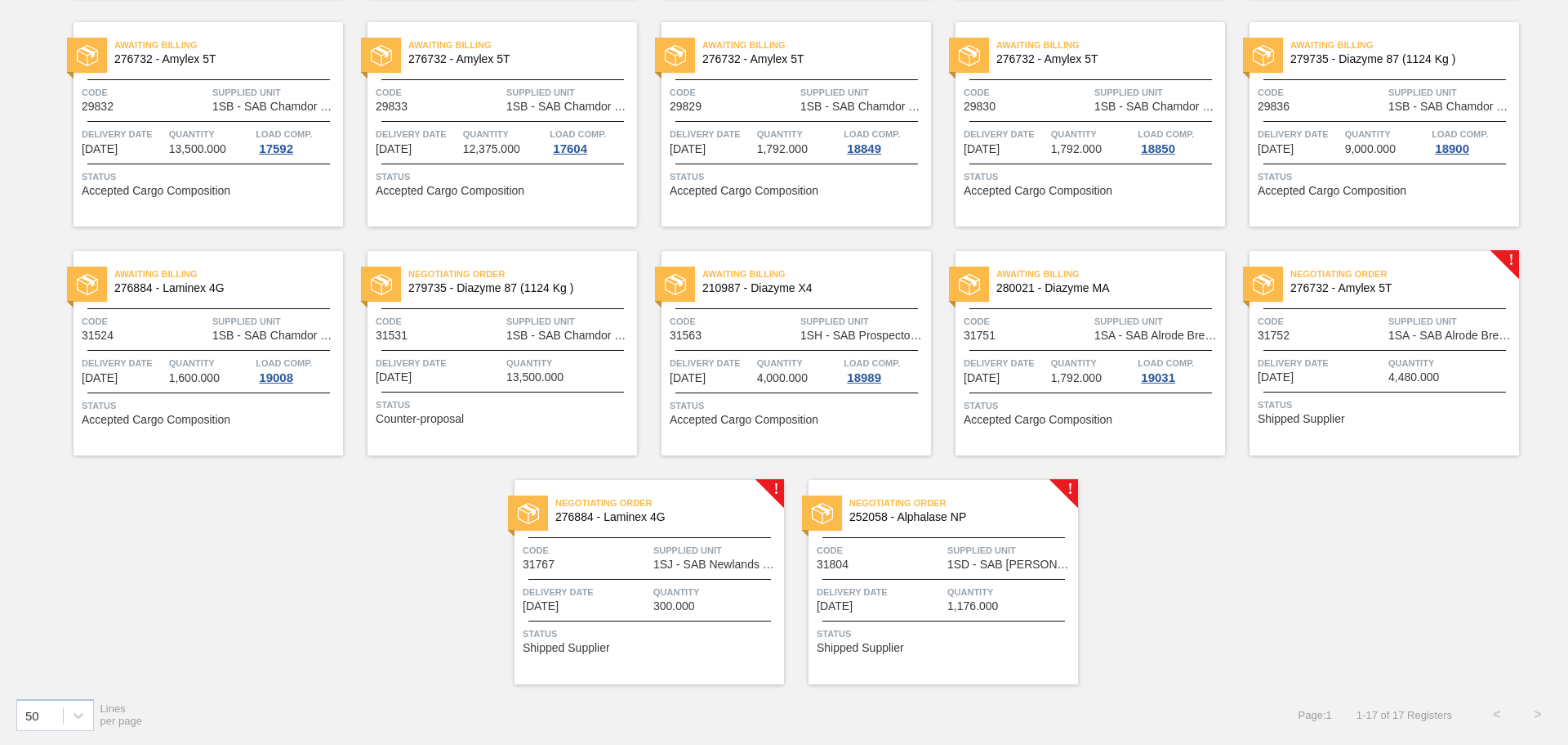
click at [1067, 354] on div "Awaiting Billing 280021 - Diazyme MA Code 31751 Supplied Unit 1SA - SAB Alrode …" at bounding box center [1090, 354] width 270 height 205
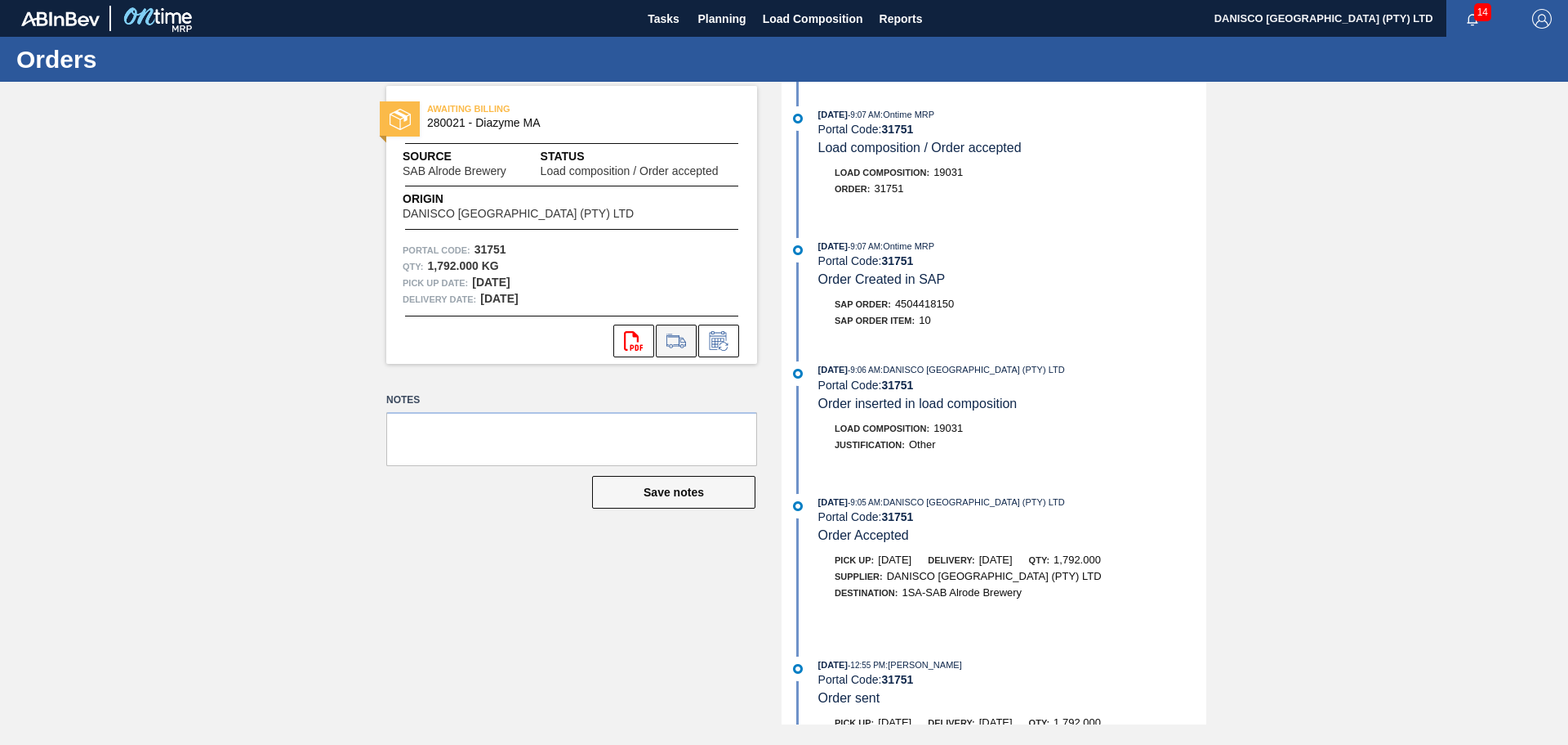
click at [669, 331] on icon at bounding box center [675, 341] width 26 height 19
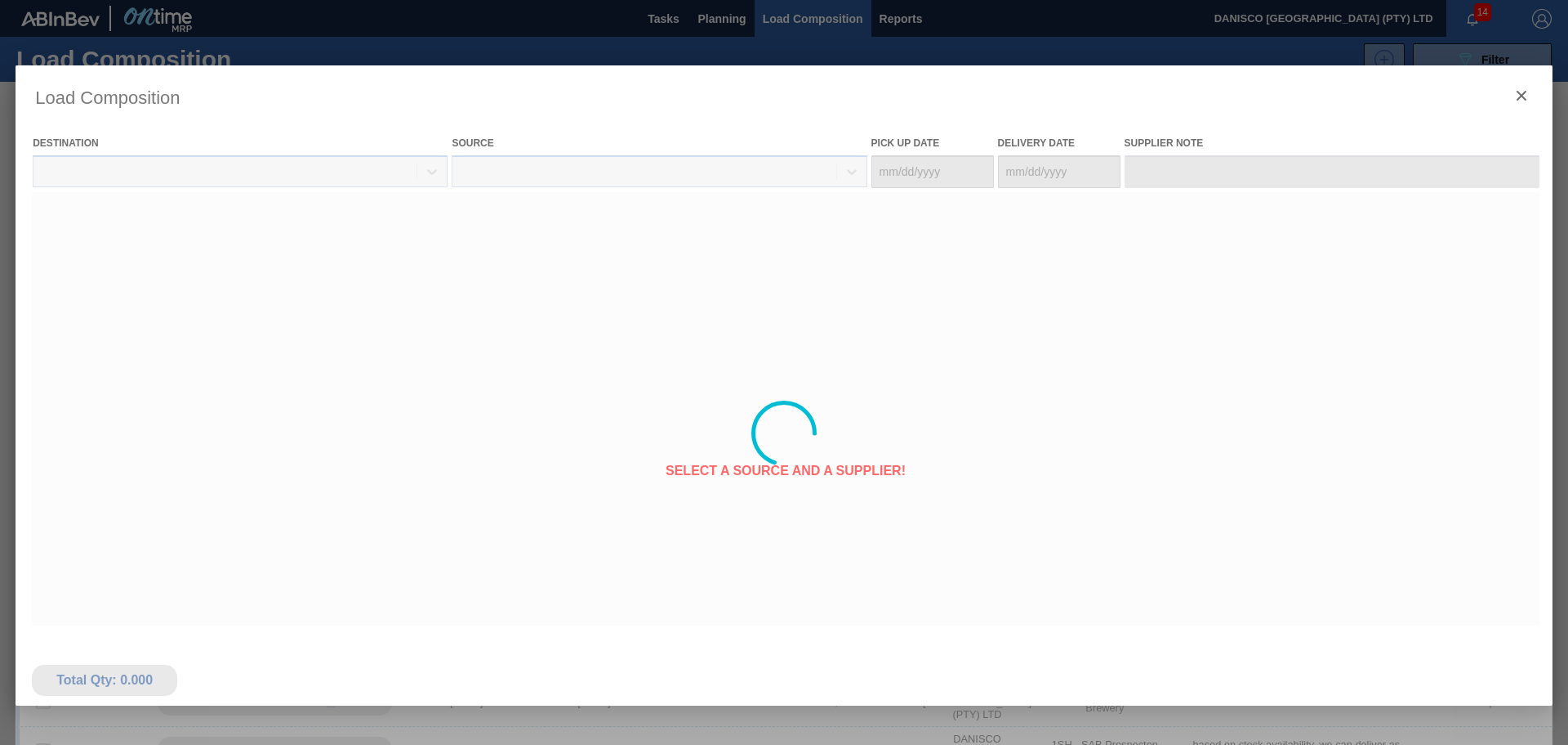
type Date "[DATE]"
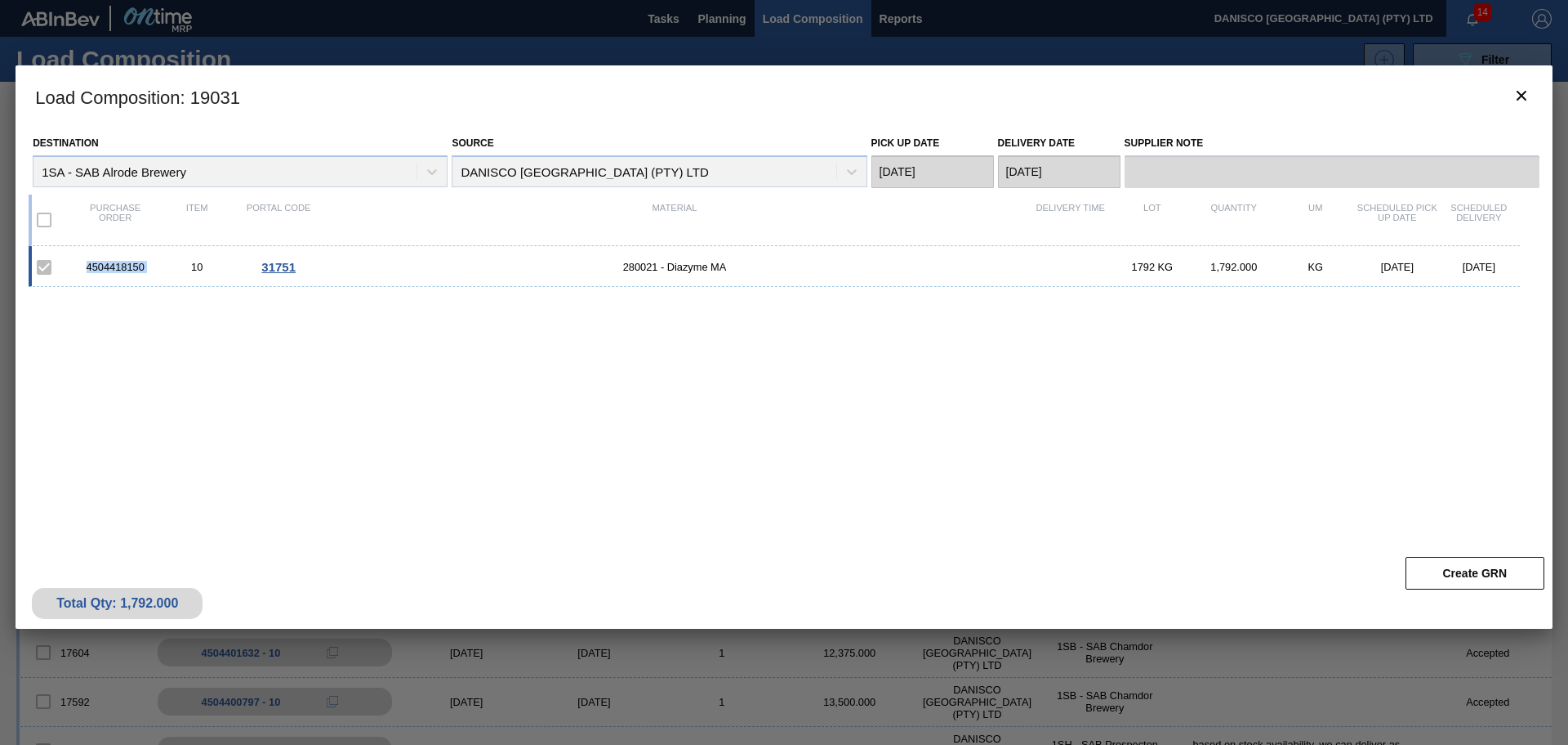
drag, startPoint x: 163, startPoint y: 267, endPoint x: 80, endPoint y: 264, distance: 83.1
click at [80, 264] on div "4504418150 10 31751 280021 - Diazyme MA 1792 KG 1,792.000 KG [DATE] [DATE]" at bounding box center [774, 267] width 1492 height 41
copy div "4504418150"
click at [1521, 94] on icon "botão de ícone" at bounding box center [1522, 95] width 10 height 10
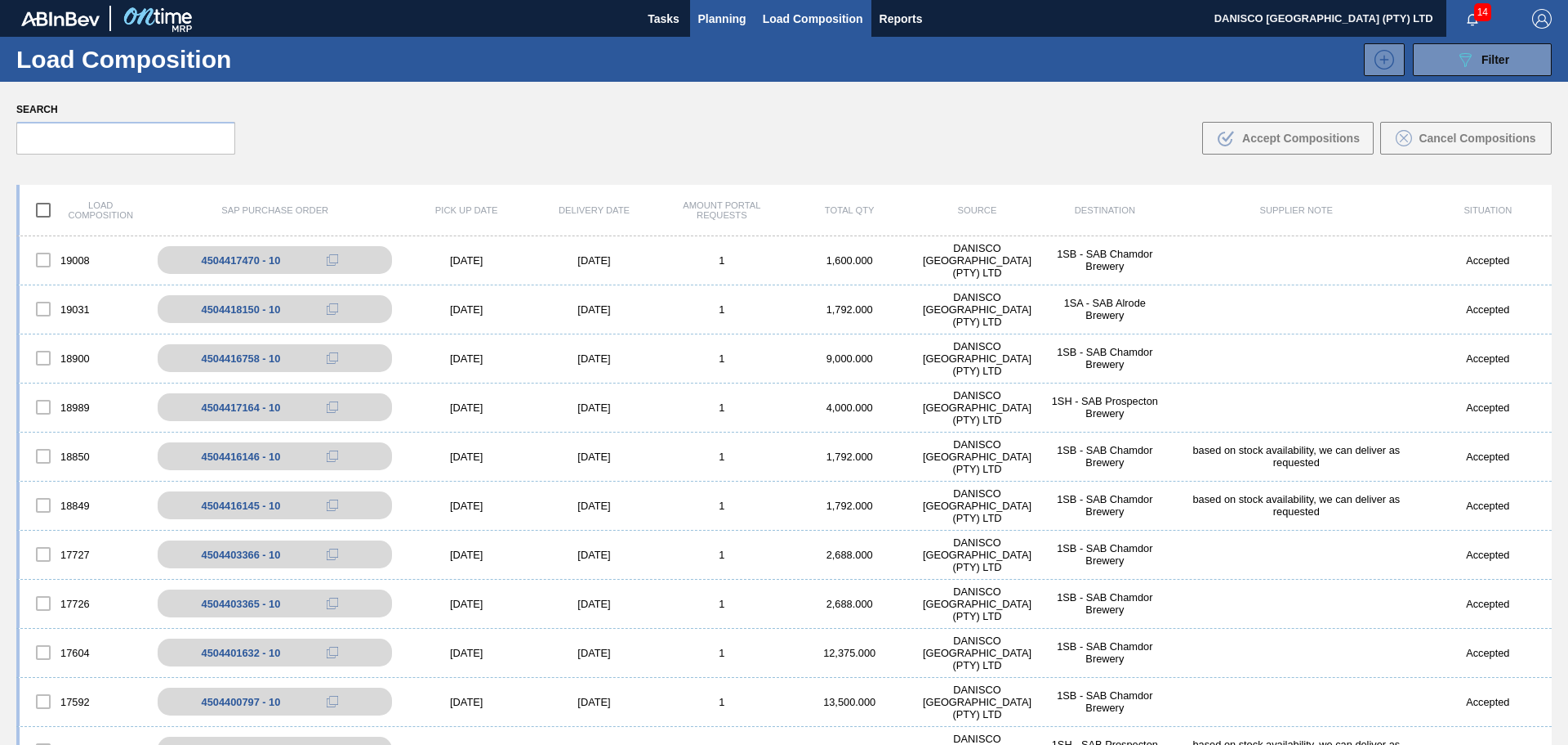
click at [715, 24] on span "Planning" at bounding box center [723, 19] width 49 height 19
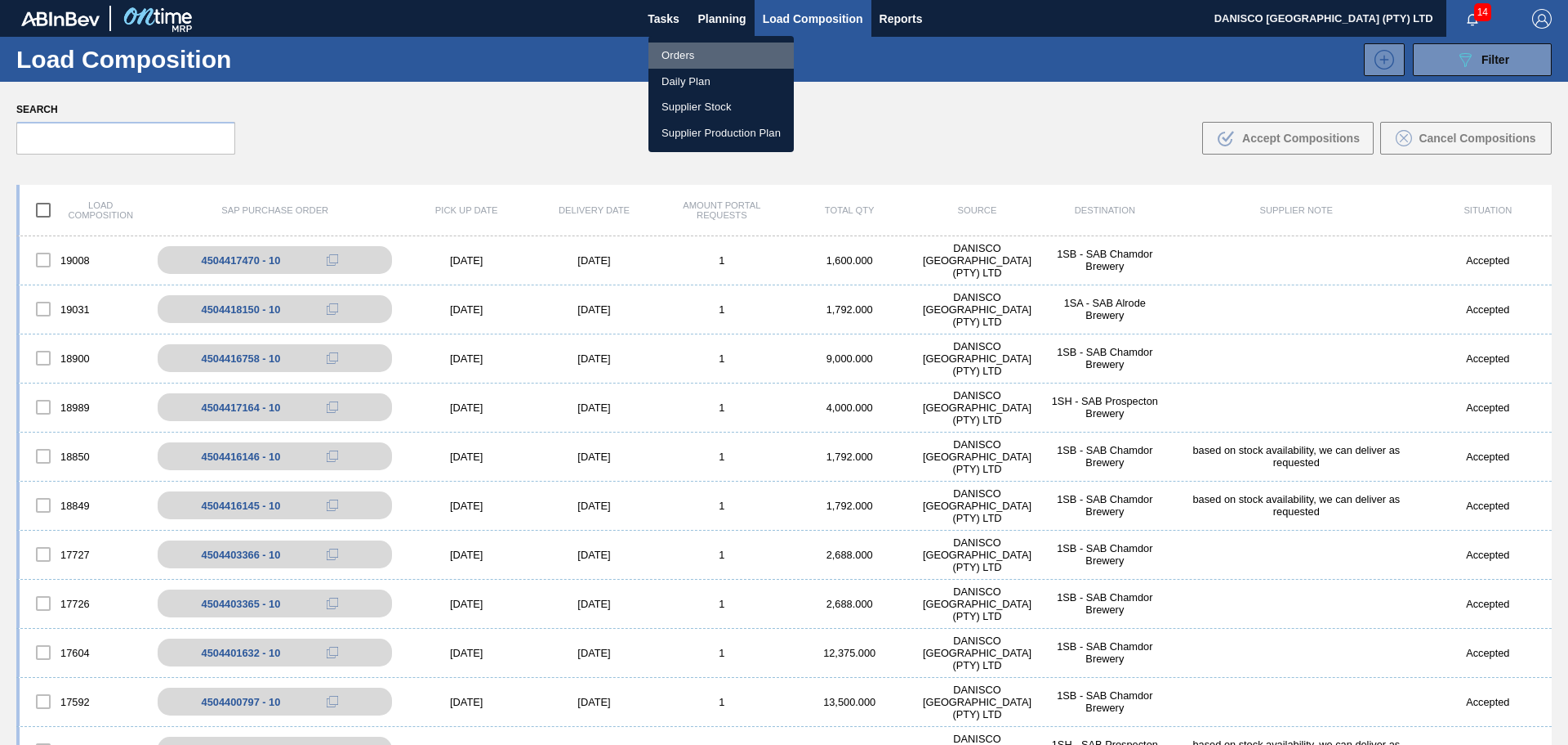
click at [706, 58] on li "Orders" at bounding box center [720, 56] width 145 height 26
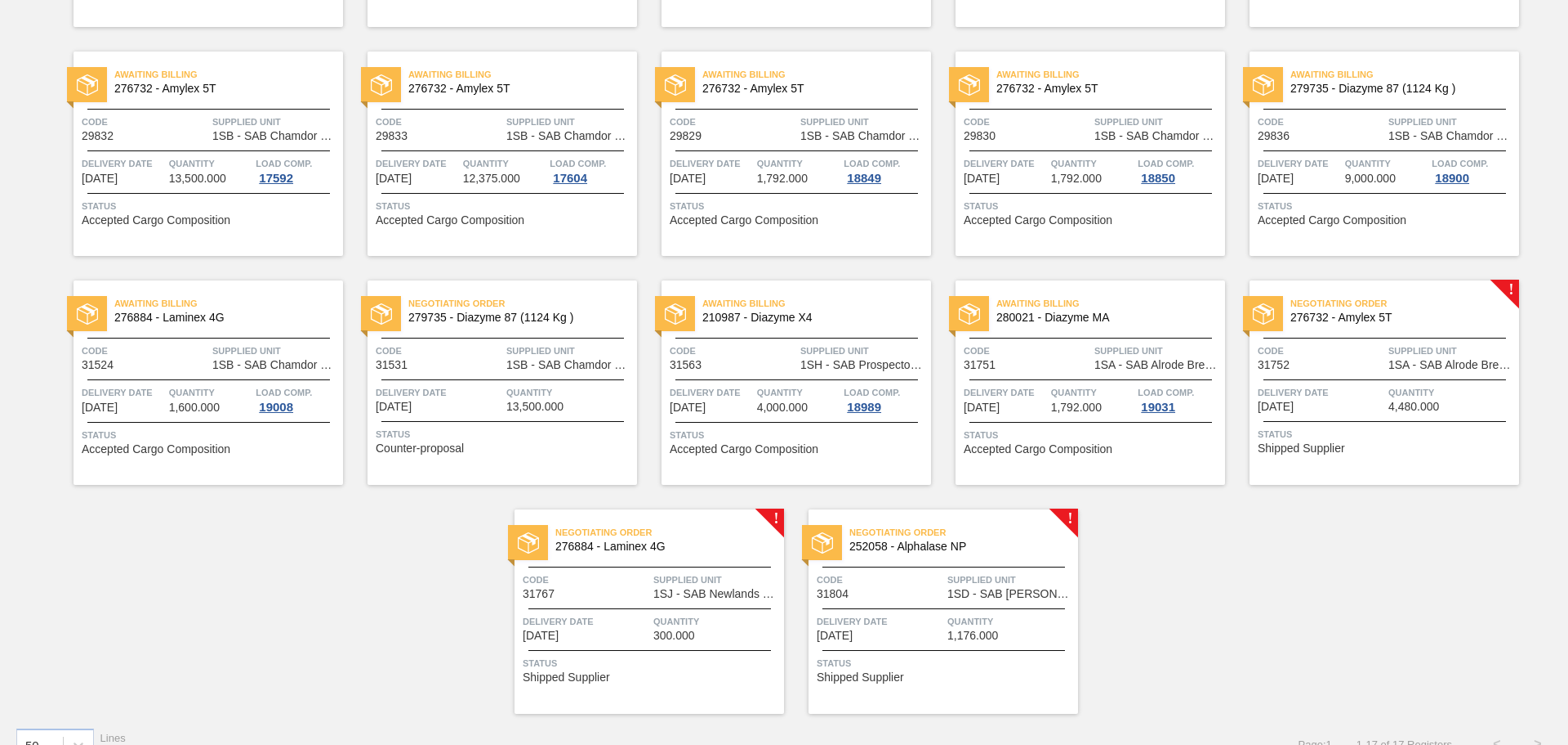
scroll to position [327, 0]
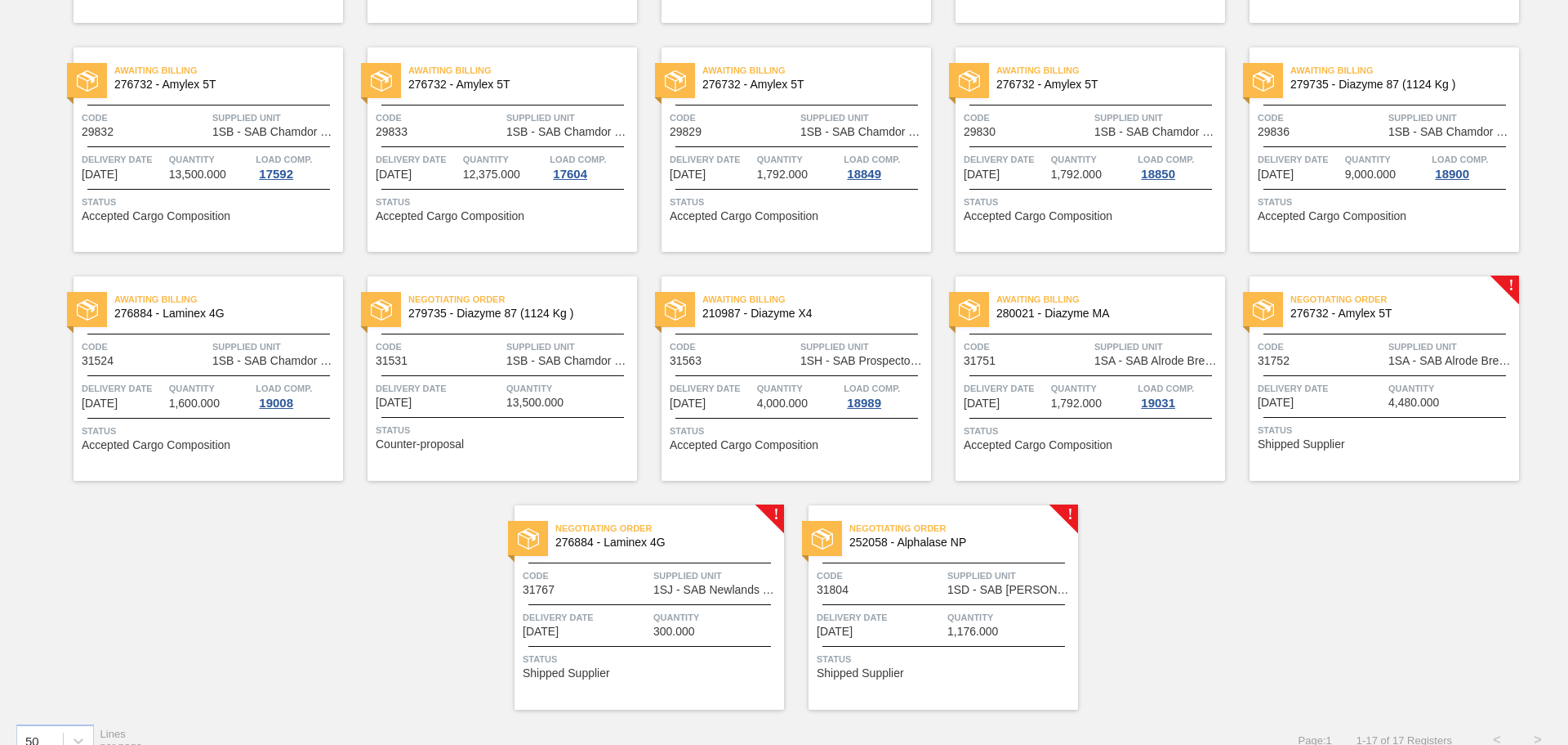
click at [1355, 391] on span "Delivery Date" at bounding box center [1321, 388] width 127 height 17
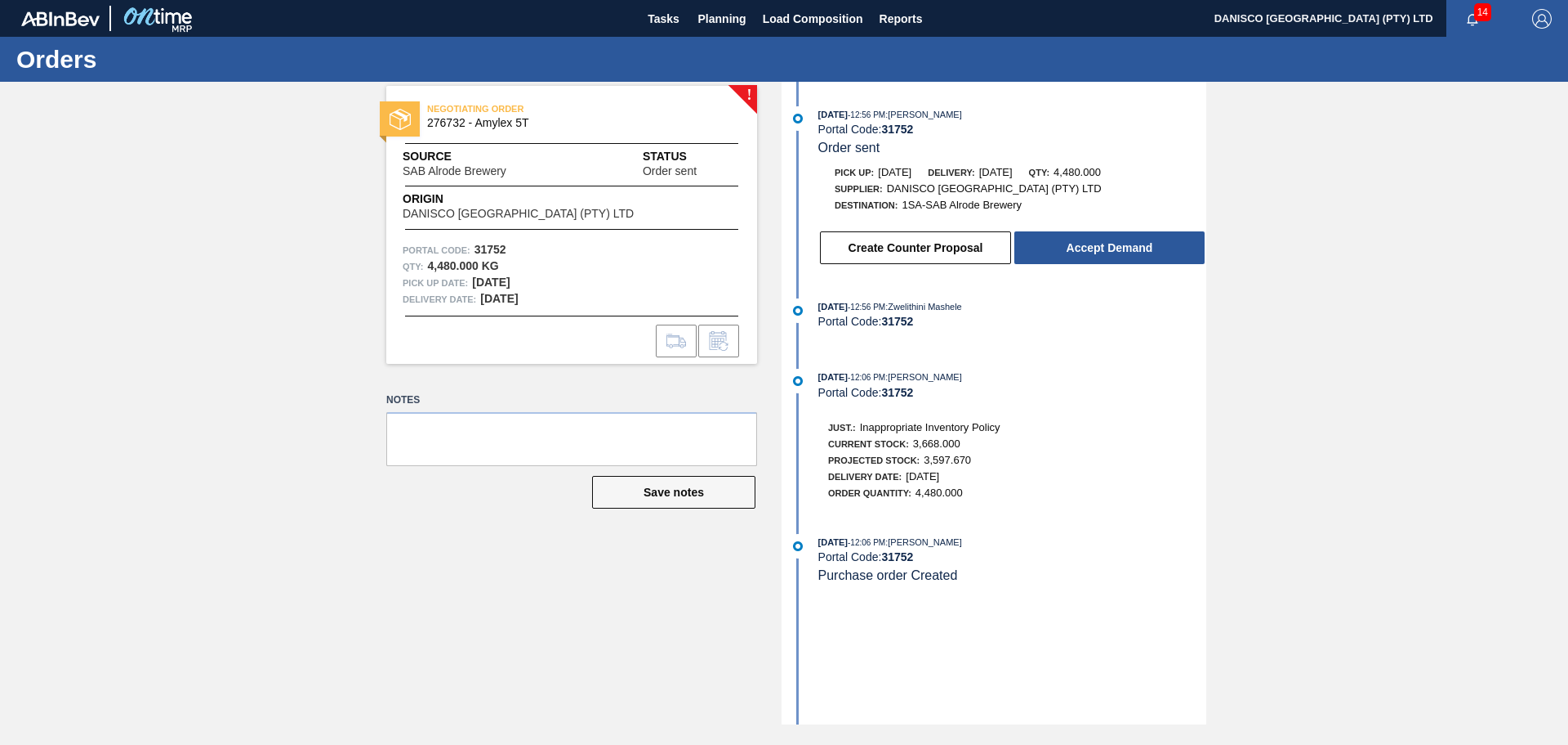
click at [1381, 208] on div "! NEGOTIATING ORDER 276732 - Amylex 5T Source SAB Alrode Brewery Status Order s…" at bounding box center [784, 403] width 1568 height 643
click at [275, 591] on div "! NEGOTIATING ORDER 276732 - Amylex 5T Source SAB Alrode Brewery Status Order s…" at bounding box center [784, 403] width 1568 height 643
click at [1326, 438] on div "! NEGOTIATING ORDER 276732 - Amylex 5T Source SAB Alrode Brewery Status Order s…" at bounding box center [784, 403] width 1568 height 643
click at [260, 251] on div "! NEGOTIATING ORDER 276732 - Amylex 5T Source SAB Alrode Brewery Status Order s…" at bounding box center [784, 403] width 1568 height 643
click at [191, 269] on div "! NEGOTIATING ORDER 276732 - Amylex 5T Source SAB Alrode Brewery Status Order s…" at bounding box center [784, 403] width 1568 height 643
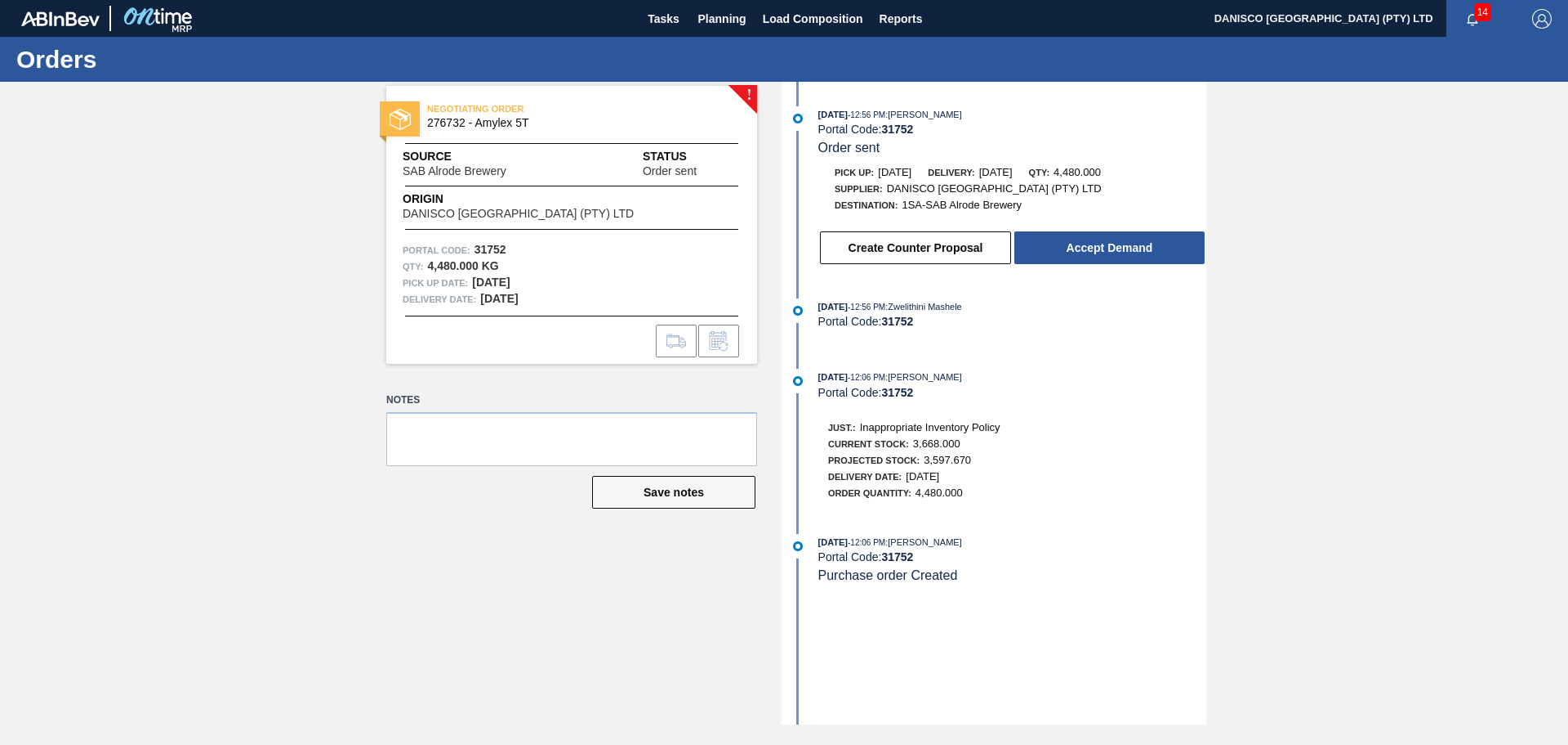
click at [295, 349] on div "! NEGOTIATING ORDER 276732 - Amylex 5T Source SAB Alrode Brewery Status Order s…" at bounding box center [784, 403] width 1568 height 643
click at [1339, 220] on div "! NEGOTIATING ORDER 276732 - Amylex 5T Source SAB Alrode Brewery Status Order s…" at bounding box center [784, 403] width 1568 height 643
click at [201, 387] on div "! NEGOTIATING ORDER 276732 - Amylex 5T Source SAB Alrode Brewery Status Order s…" at bounding box center [784, 403] width 1568 height 643
click at [139, 415] on div "! NEGOTIATING ORDER 276732 - Amylex 5T Source SAB Alrode Brewery Status Order s…" at bounding box center [784, 403] width 1568 height 643
click at [239, 513] on div "! NEGOTIATING ORDER 276732 - Amylex 5T Source SAB Alrode Brewery Status Order s…" at bounding box center [784, 403] width 1568 height 643
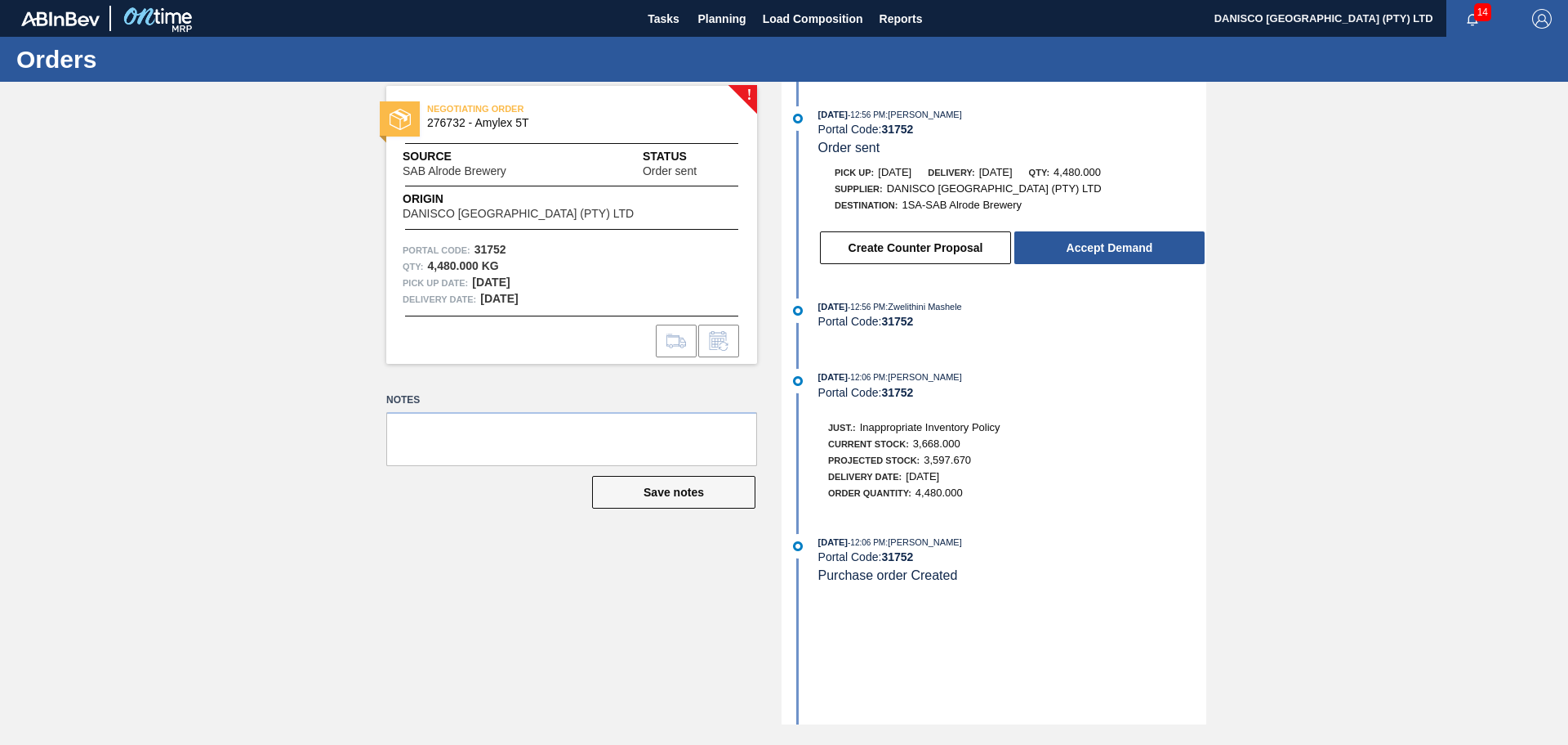
click at [149, 388] on div "! NEGOTIATING ORDER 276732 - Amylex 5T Source SAB Alrode Brewery Status Order s…" at bounding box center [784, 403] width 1568 height 643
click at [1109, 248] on button "Accept Demand" at bounding box center [1110, 248] width 191 height 33
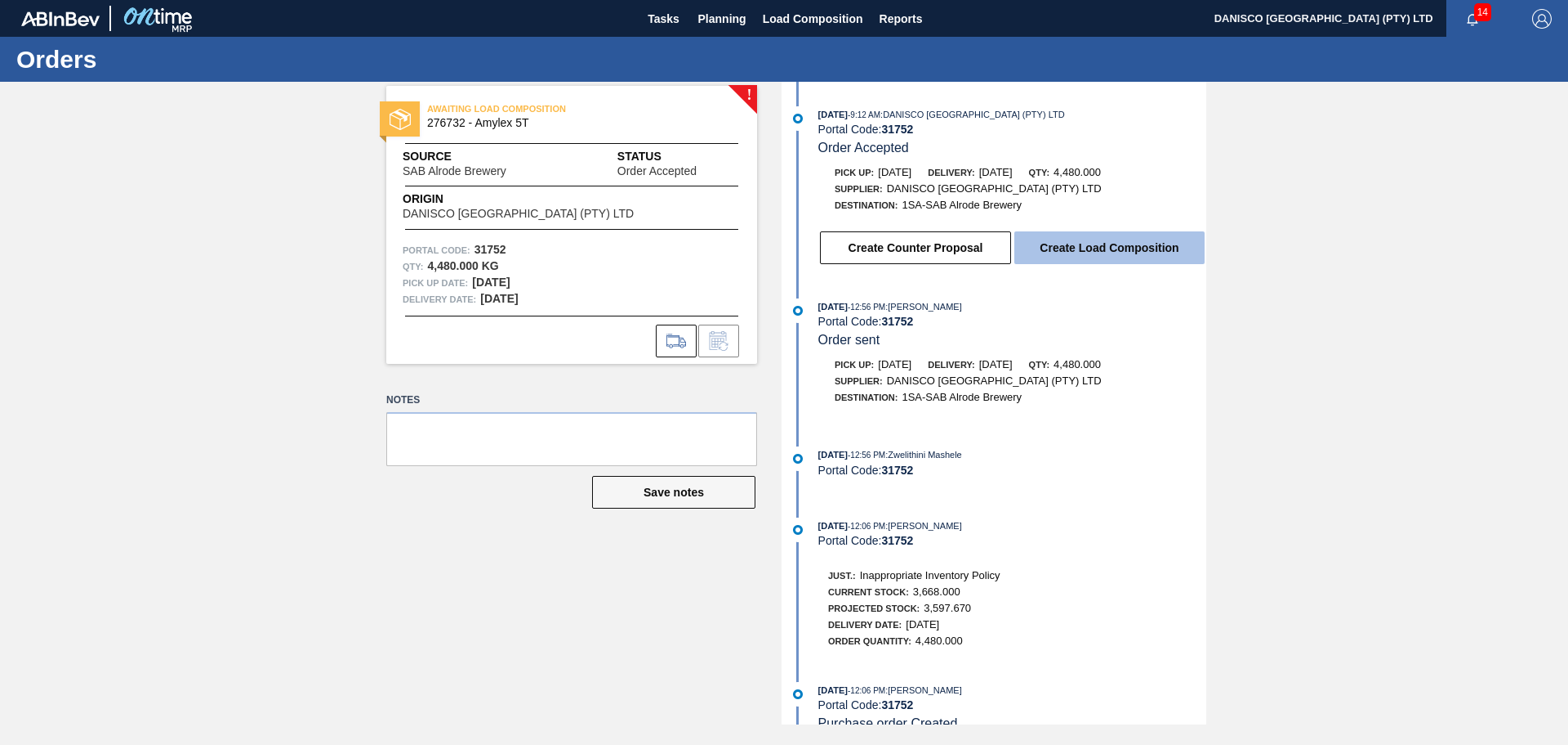
click at [1105, 232] on button "Create Load Composition" at bounding box center [1110, 248] width 191 height 33
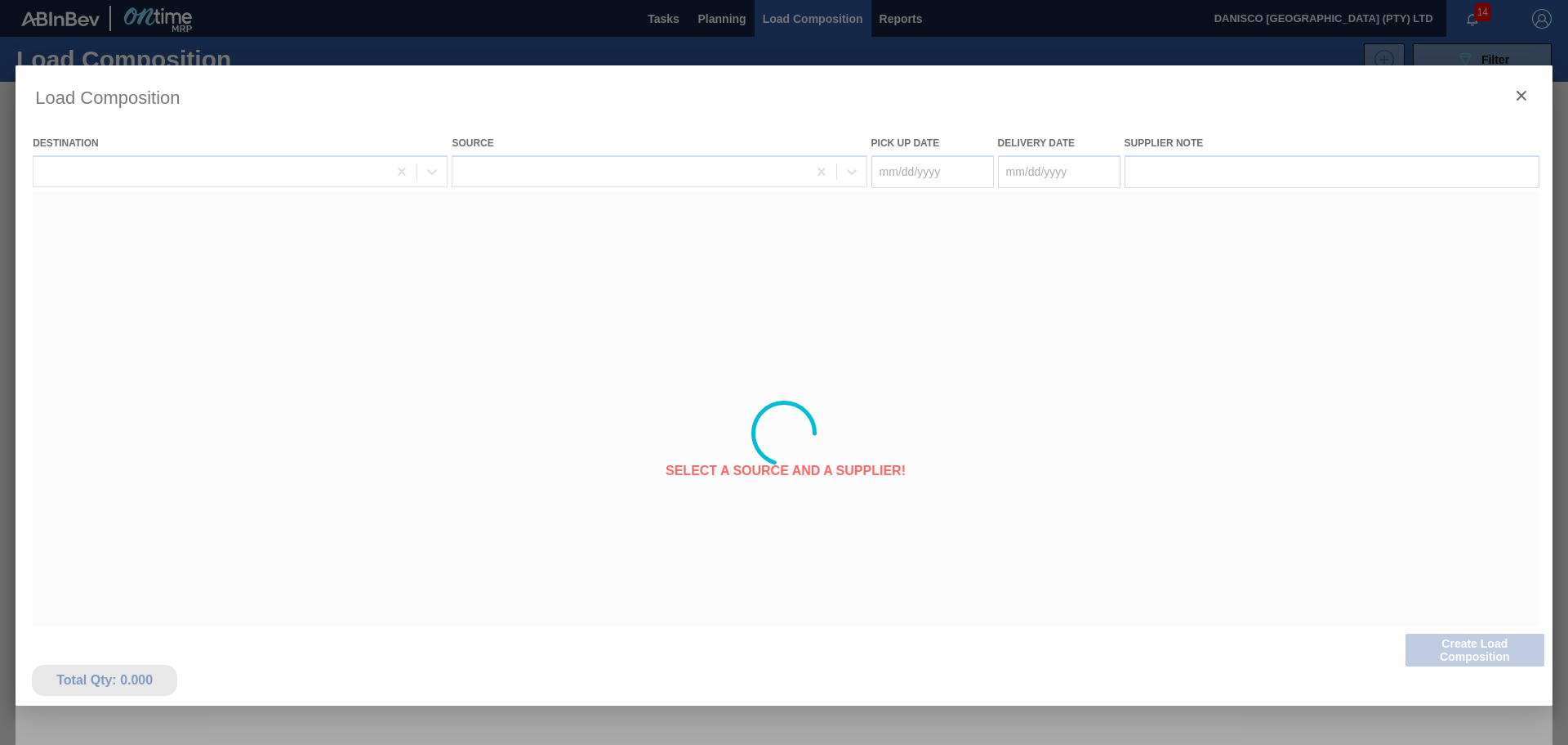
type Date "[DATE]"
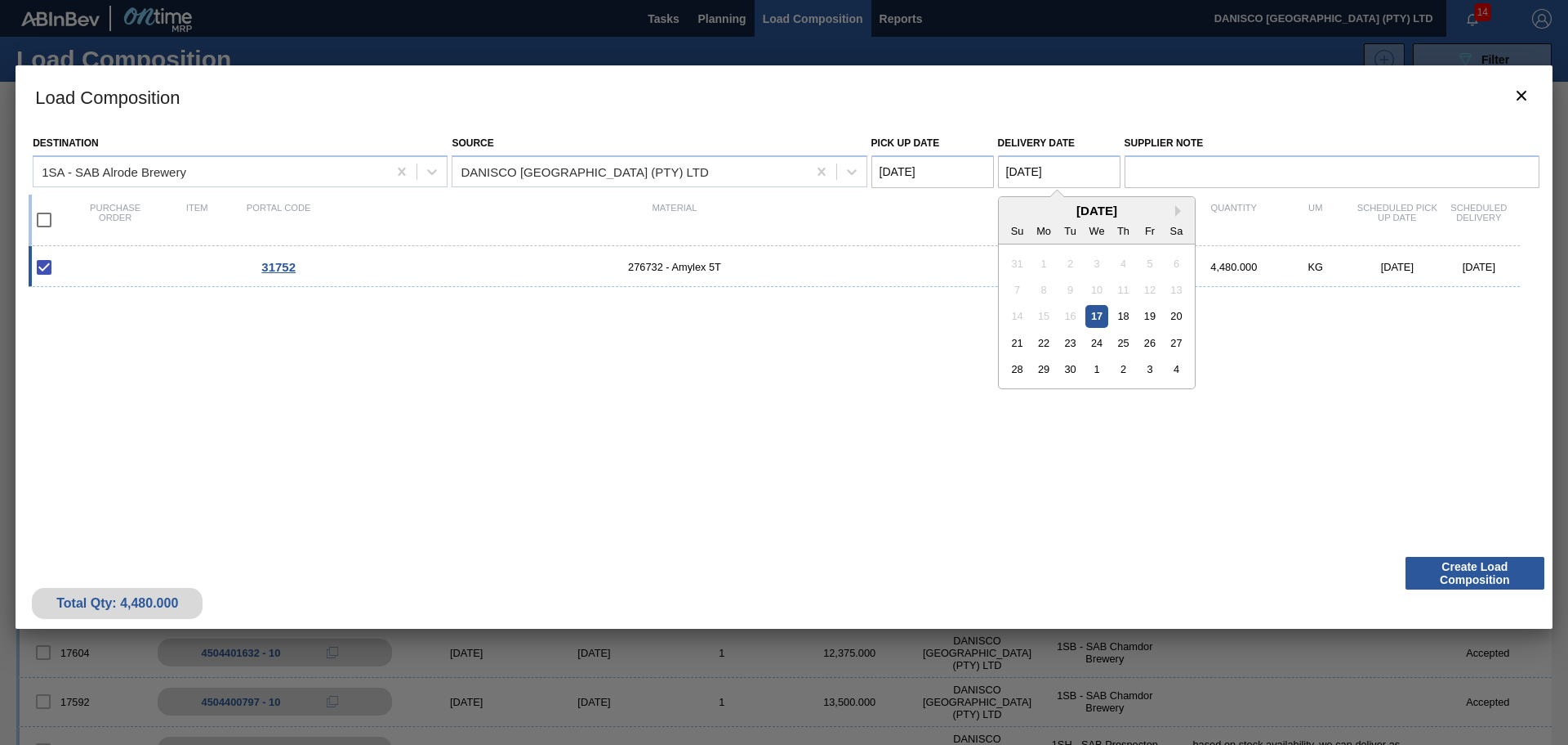
click at [1071, 168] on Date "[DATE]" at bounding box center [1060, 171] width 123 height 33
click at [1126, 317] on div "18" at bounding box center [1123, 316] width 22 height 22
type Date "[DATE]"
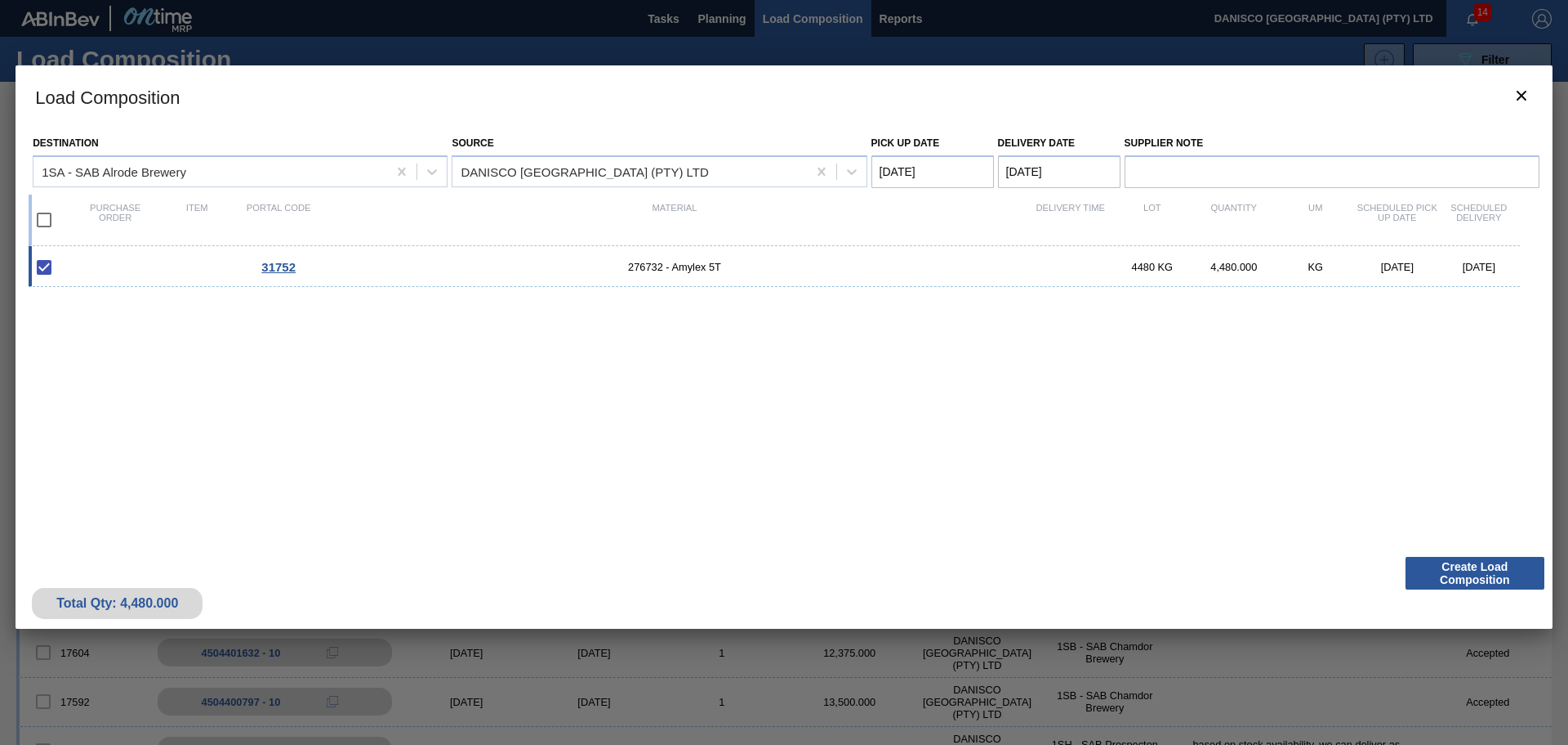
click at [965, 168] on Date "[DATE]" at bounding box center [933, 171] width 123 height 33
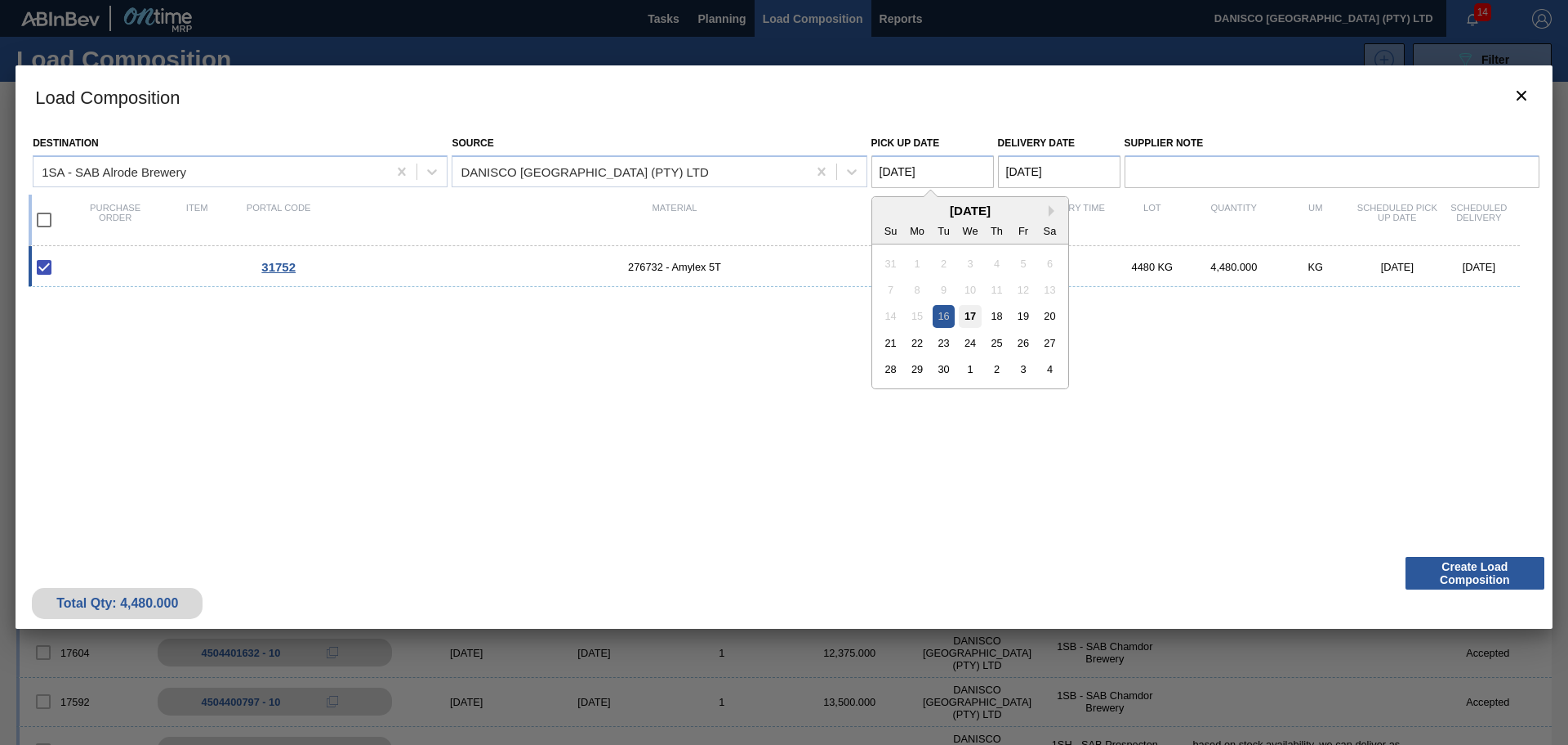
click at [975, 312] on div "17" at bounding box center [969, 316] width 22 height 22
type Date "[DATE]"
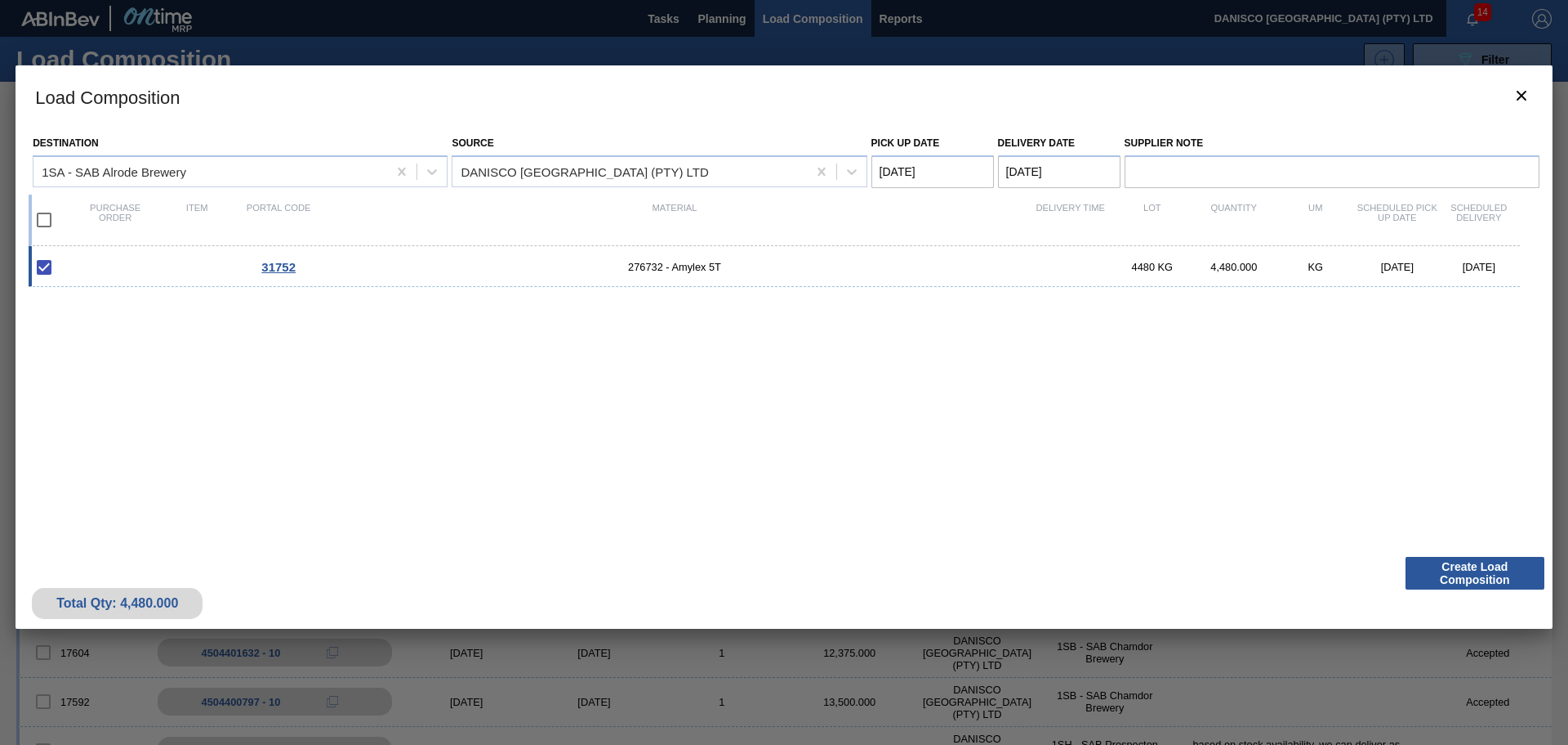
click at [990, 475] on div "31752 276732 - Amylex 5T 4480 KG 4,480.000 KG [DATE] [DATE]" at bounding box center [781, 388] width 1505 height 282
click at [1454, 572] on button "Create Load Composition" at bounding box center [1475, 574] width 139 height 33
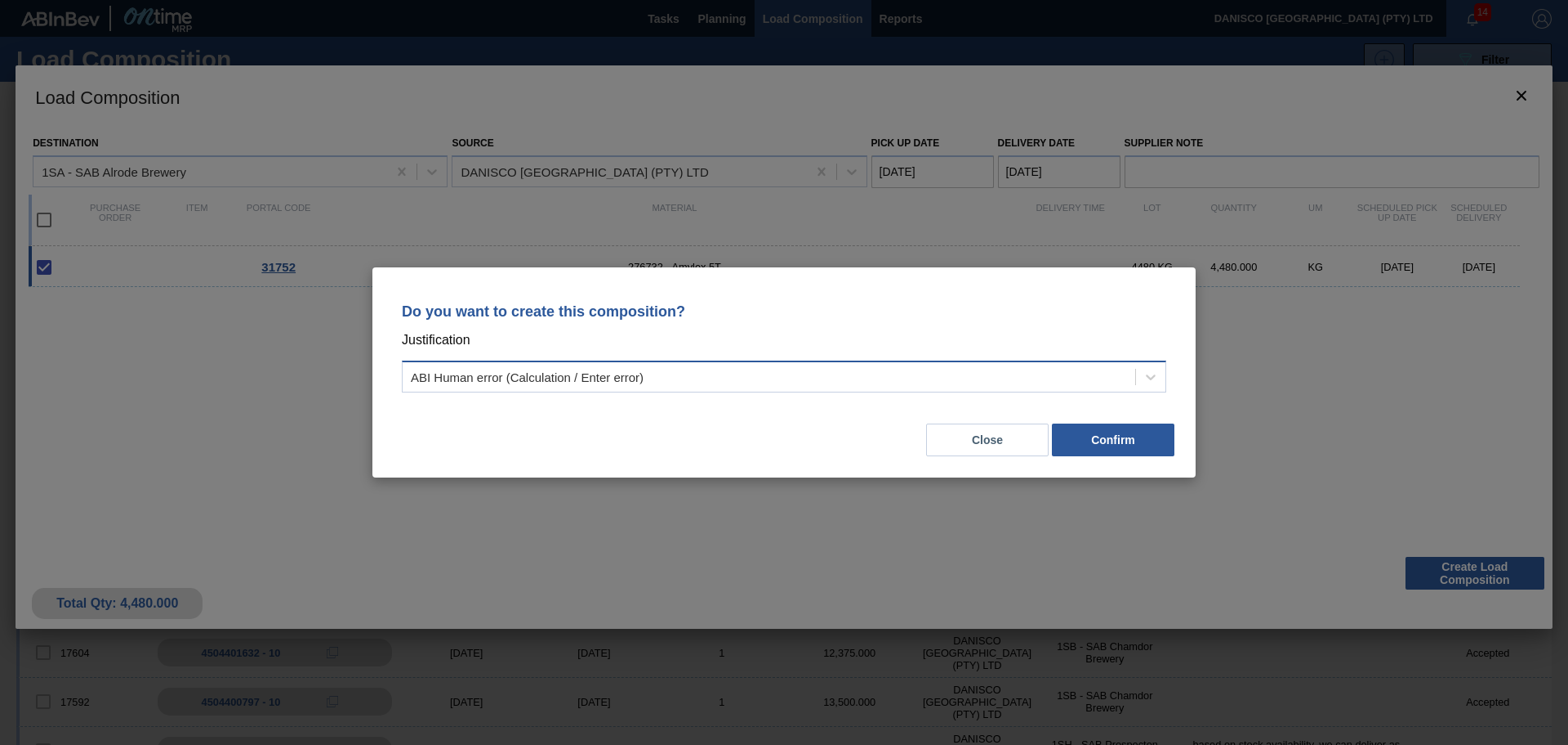
click at [629, 379] on div "ABI Human error (Calculation / Enter error)" at bounding box center [527, 377] width 233 height 14
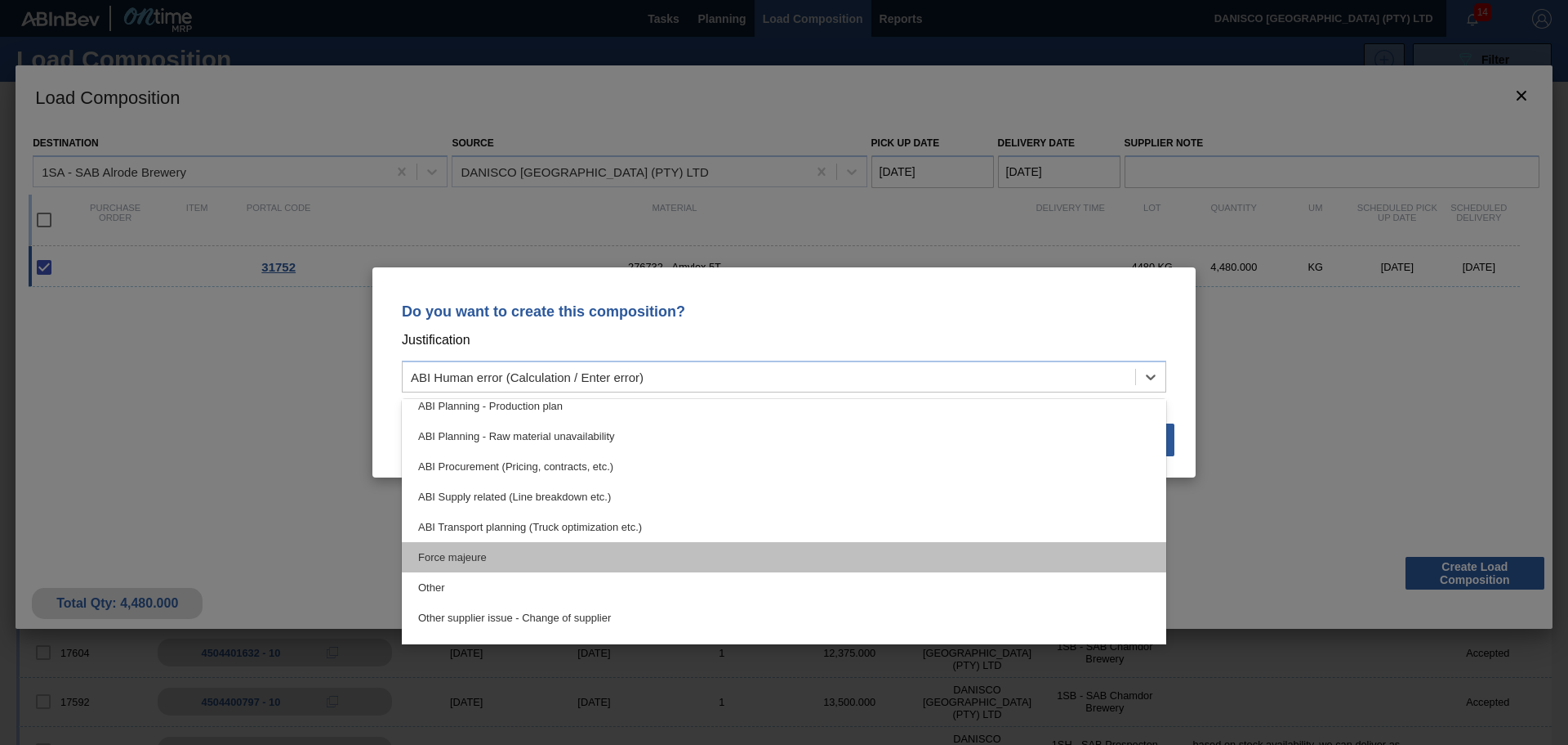
scroll to position [164, 0]
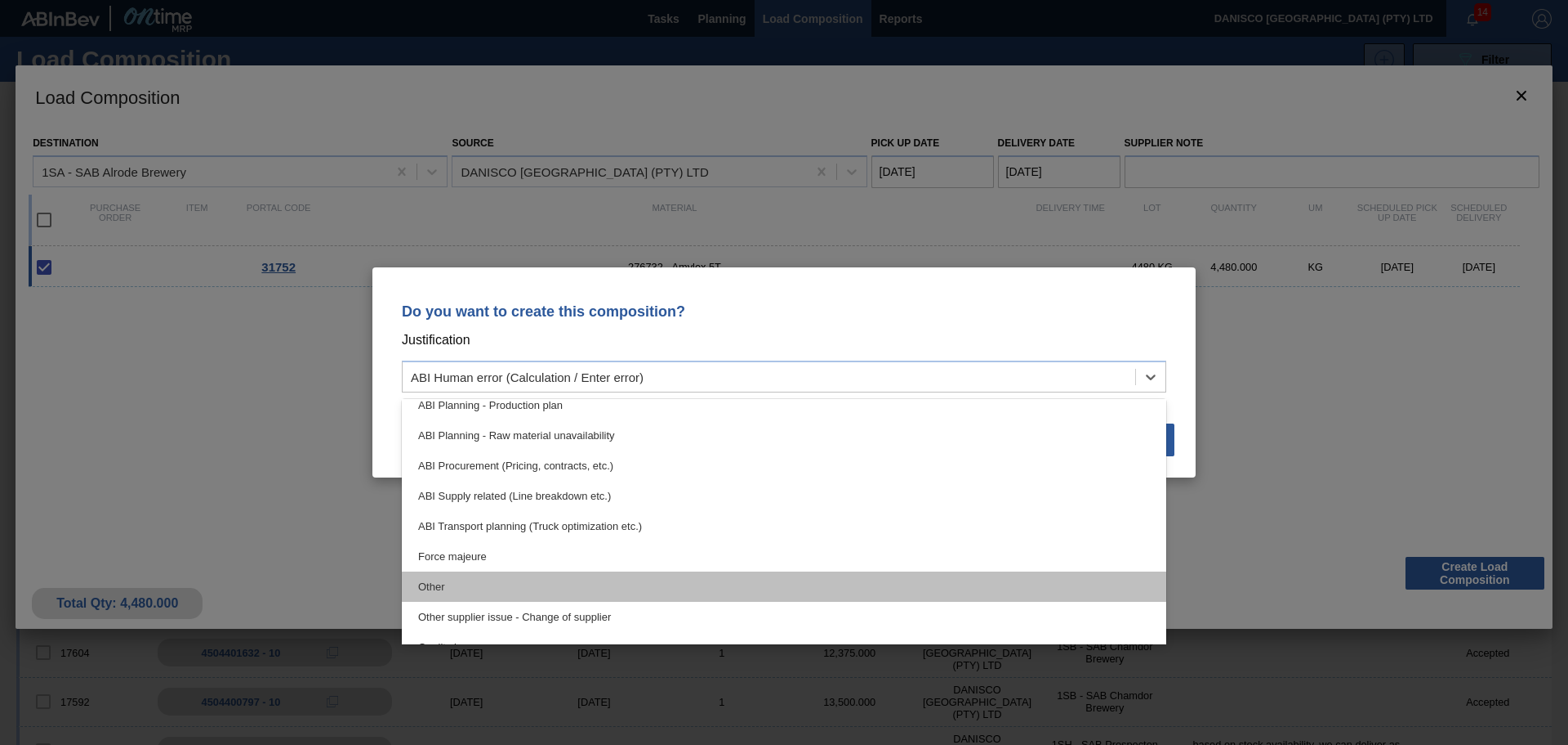
click at [531, 583] on div "Other" at bounding box center [784, 586] width 765 height 30
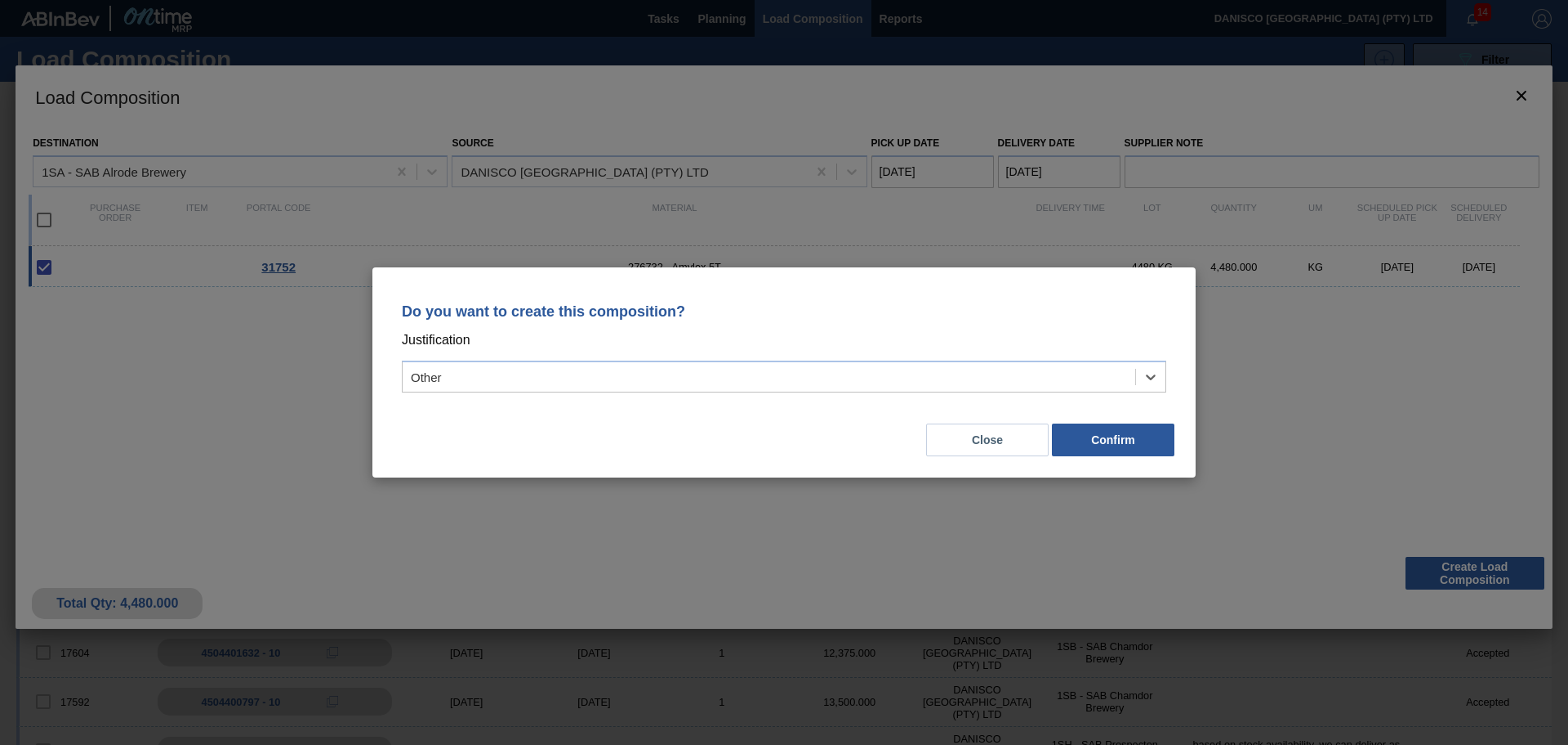
drag, startPoint x: 641, startPoint y: 434, endPoint x: 670, endPoint y: 428, distance: 29.6
click at [646, 433] on div "Close Confirm" at bounding box center [784, 429] width 784 height 56
click at [1099, 438] on button "Confirm" at bounding box center [1113, 440] width 123 height 33
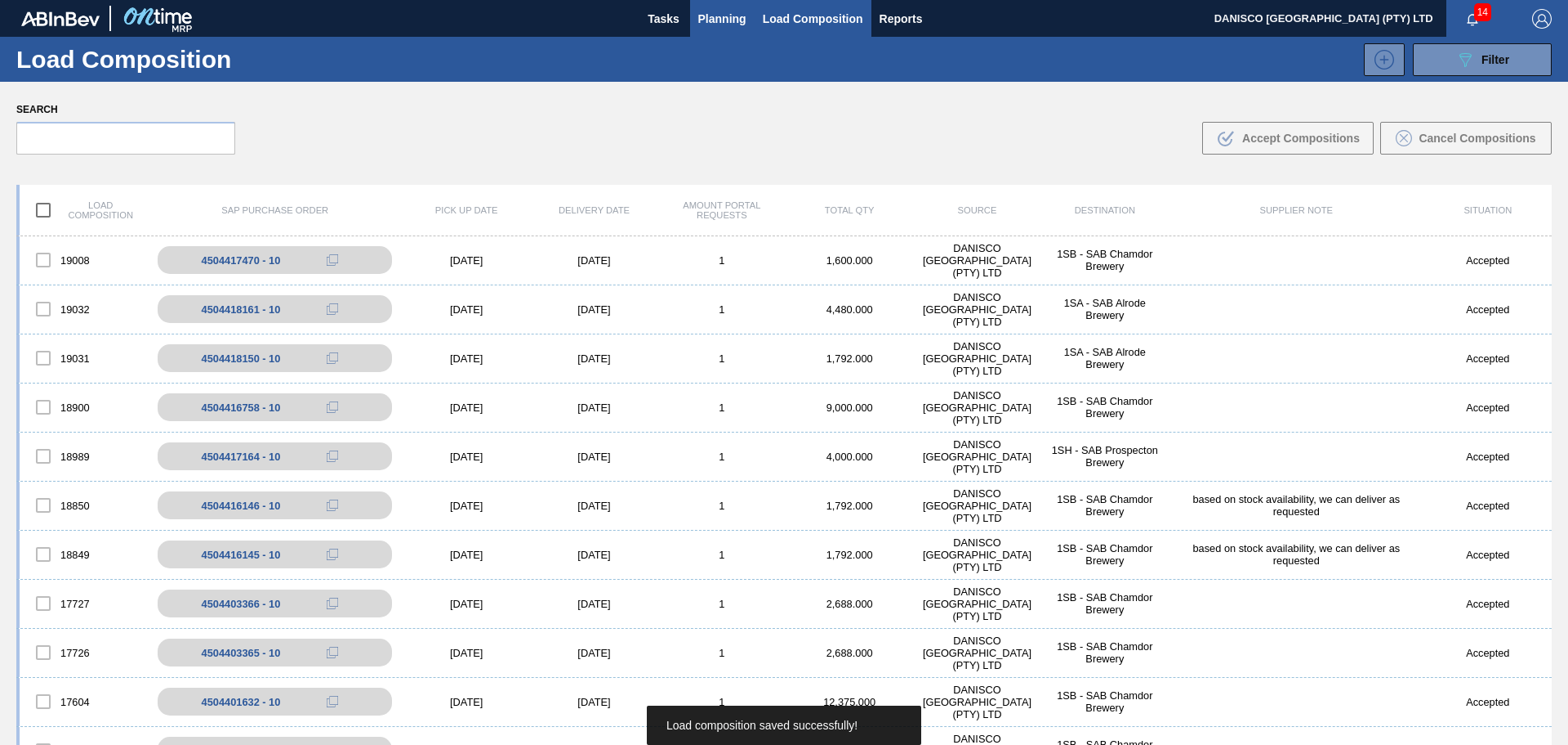
click at [718, 17] on span "Planning" at bounding box center [723, 19] width 49 height 19
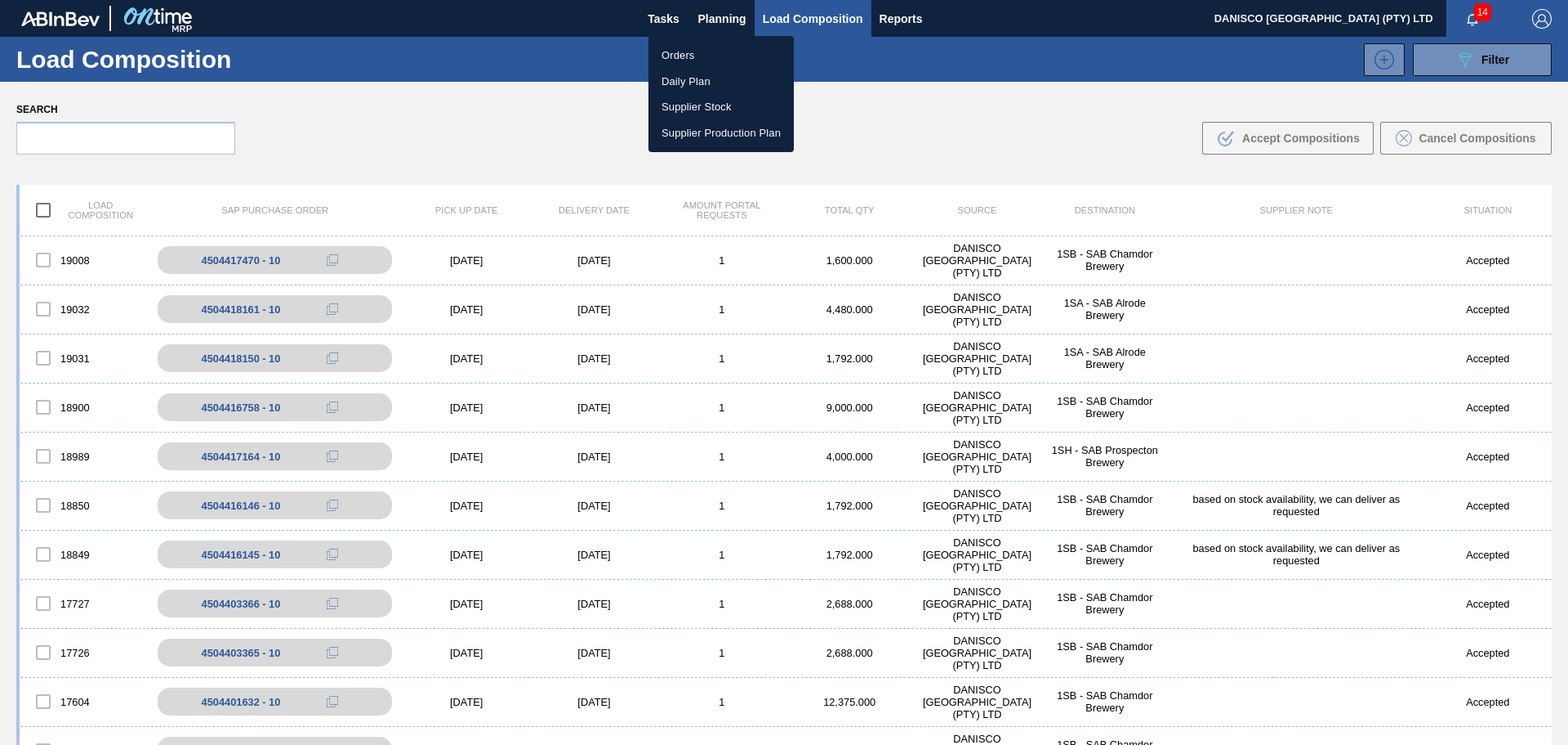
click at [683, 57] on li "Orders" at bounding box center [720, 56] width 145 height 26
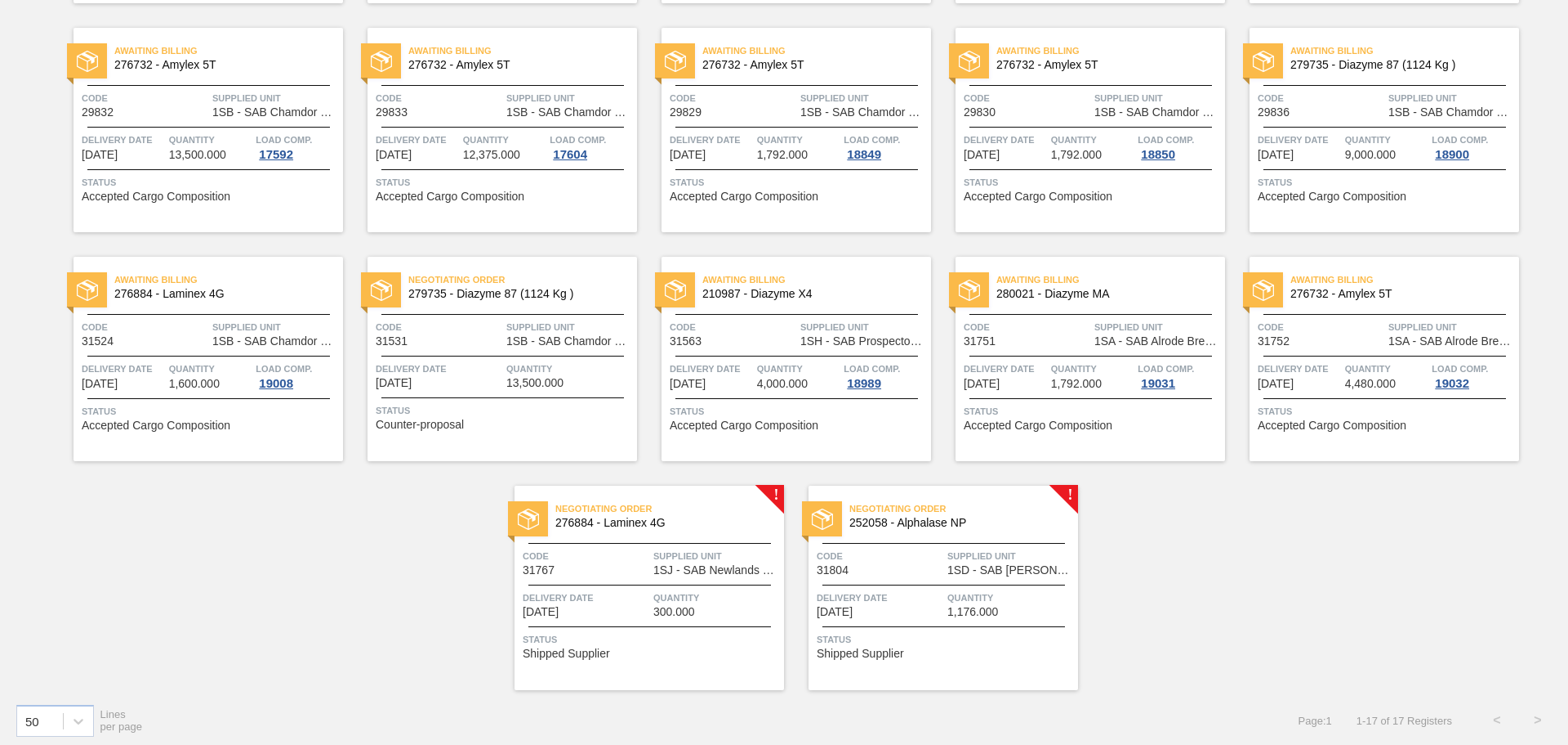
scroll to position [353, 0]
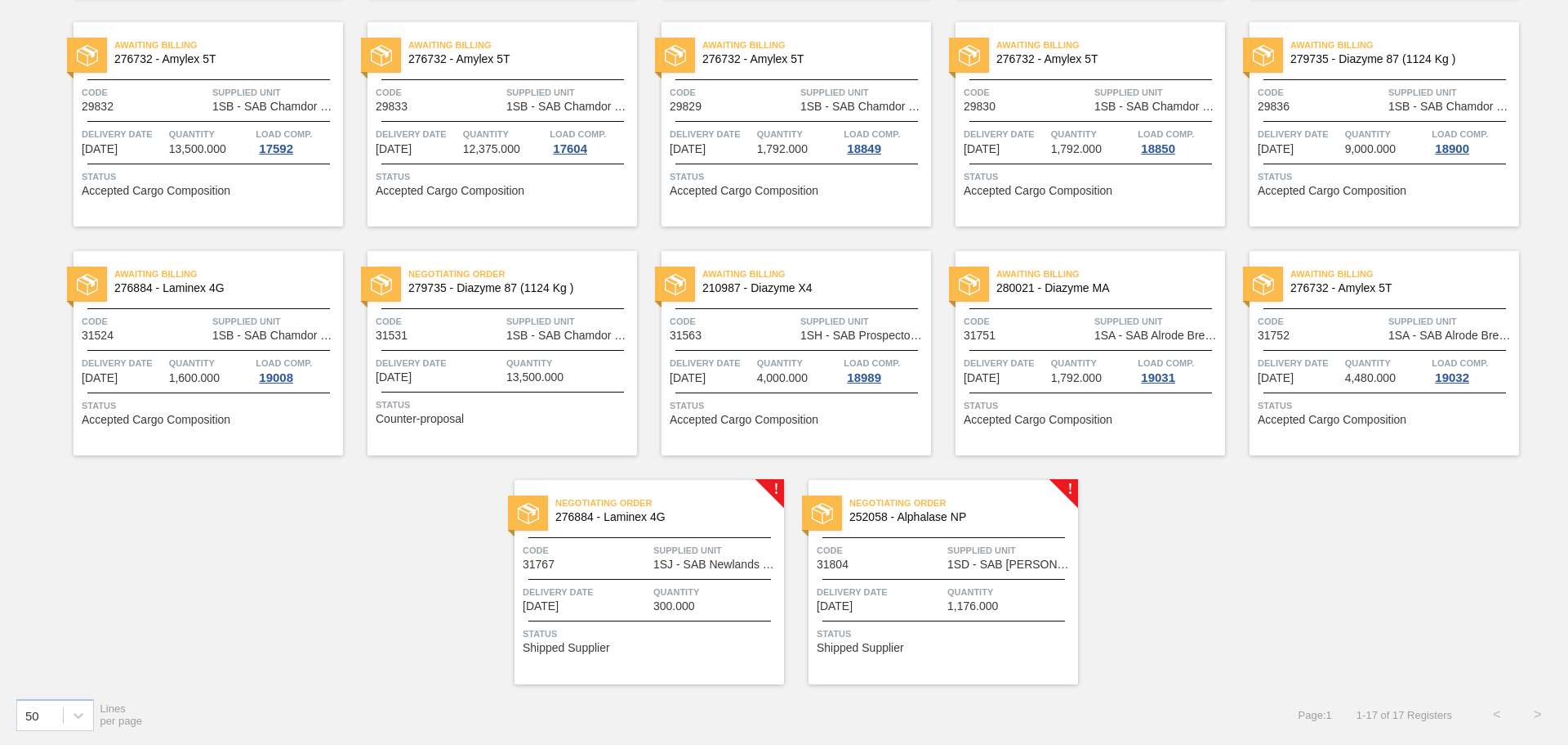
click at [1324, 343] on div "Awaiting Billing 276732 - Amylex 5T Code 31752 Supplied Unit 1SA - SAB Alrode B…" at bounding box center [1384, 354] width 270 height 205
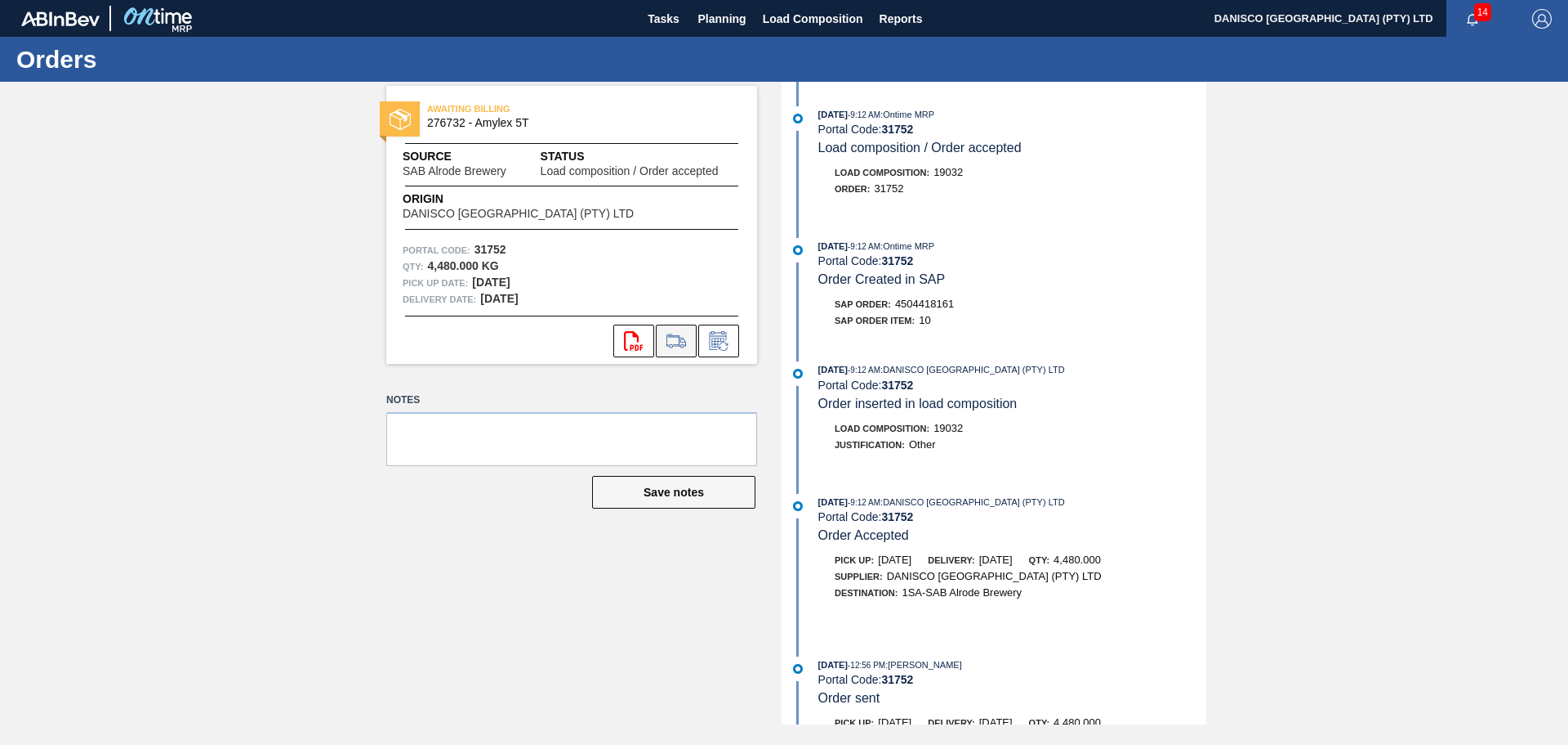
click at [682, 338] on icon at bounding box center [675, 341] width 26 height 19
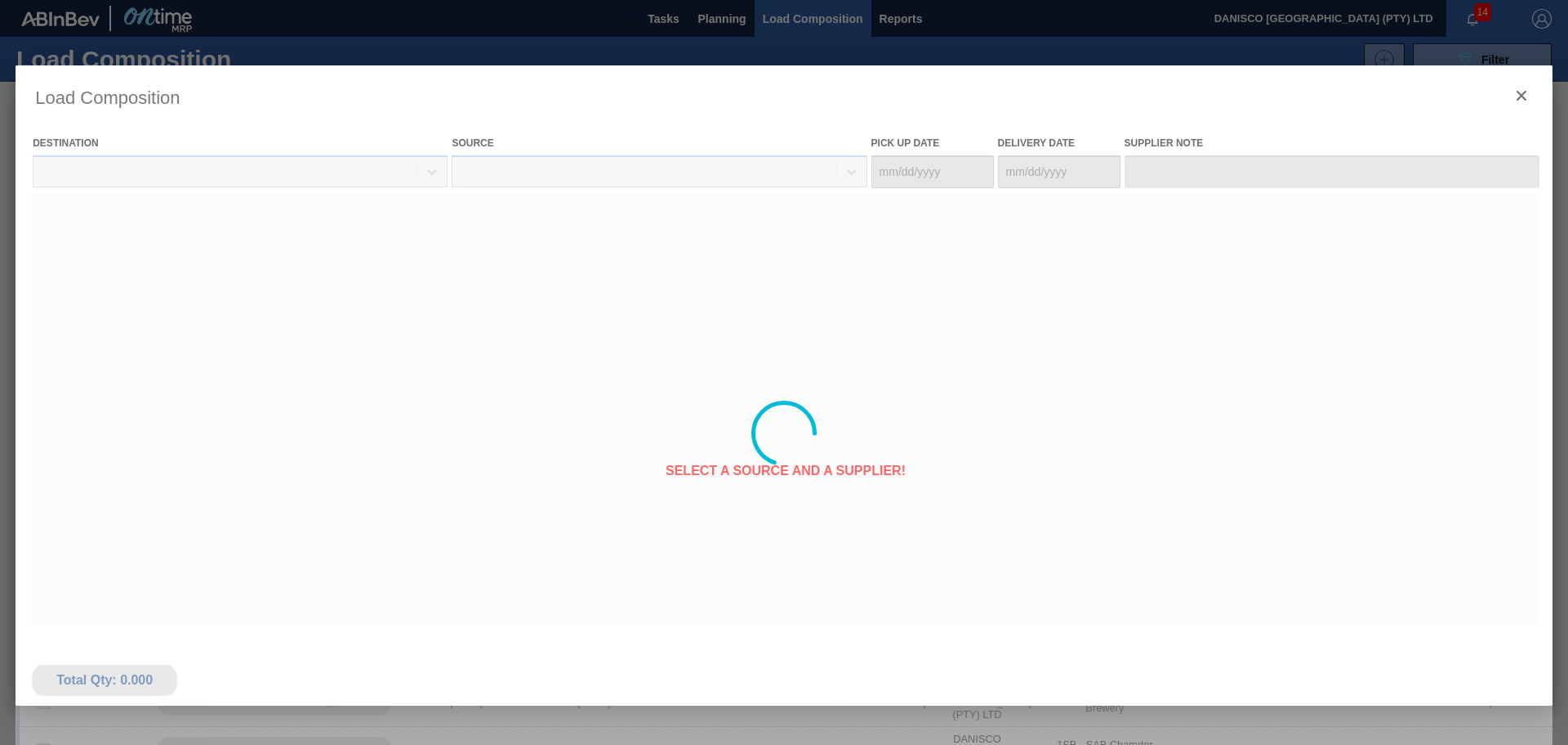
type Date "[DATE]"
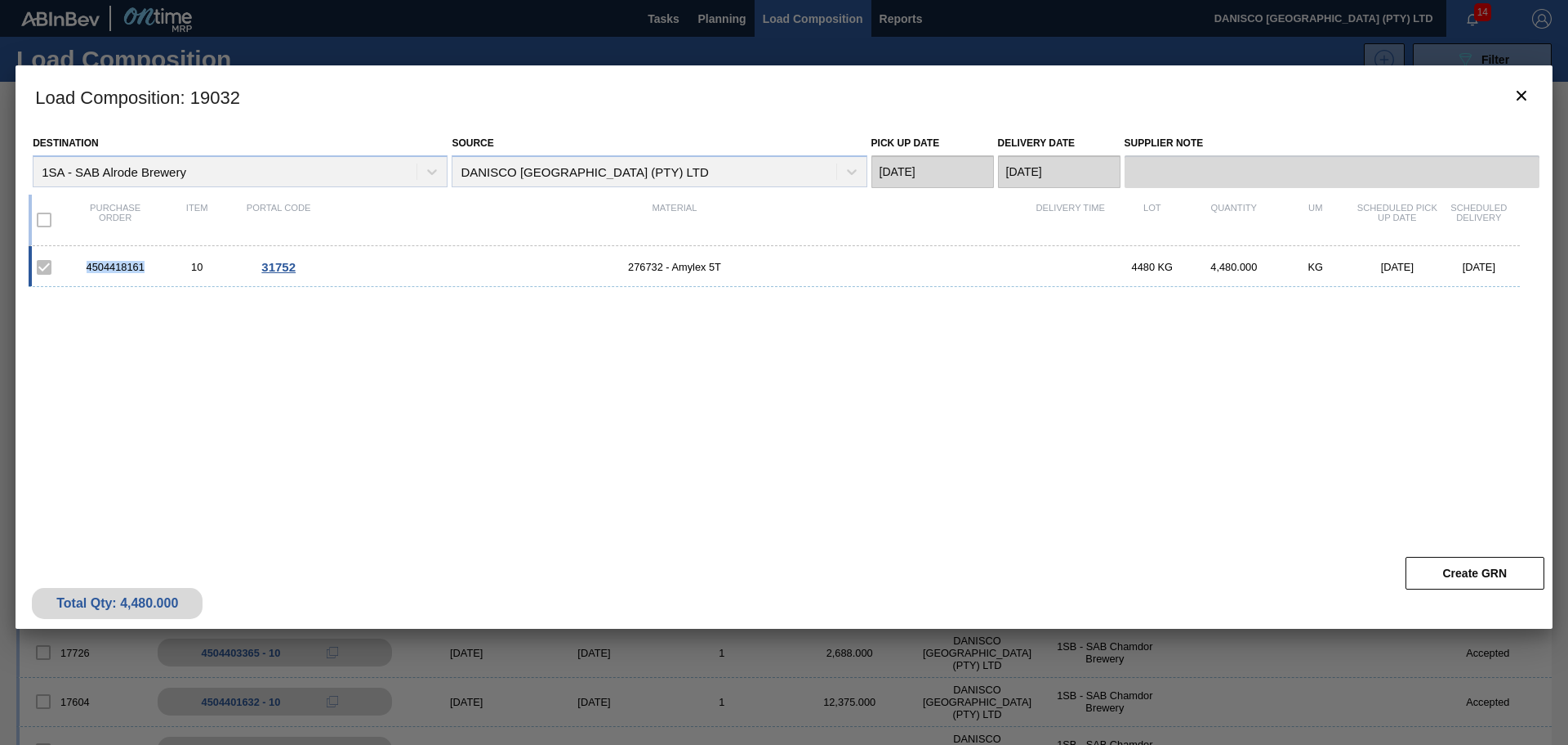
drag, startPoint x: 145, startPoint y: 261, endPoint x: 63, endPoint y: 262, distance: 82.0
click at [63, 262] on div "4504418161 10 31752 276732 - Amylex 5T 4480 KG 4,480.000 KG [DATE] [DATE]" at bounding box center [774, 267] width 1492 height 41
copy div "4504418161"
click at [1532, 94] on button "botão de ícone" at bounding box center [1521, 96] width 39 height 39
